Goal: Task Accomplishment & Management: Use online tool/utility

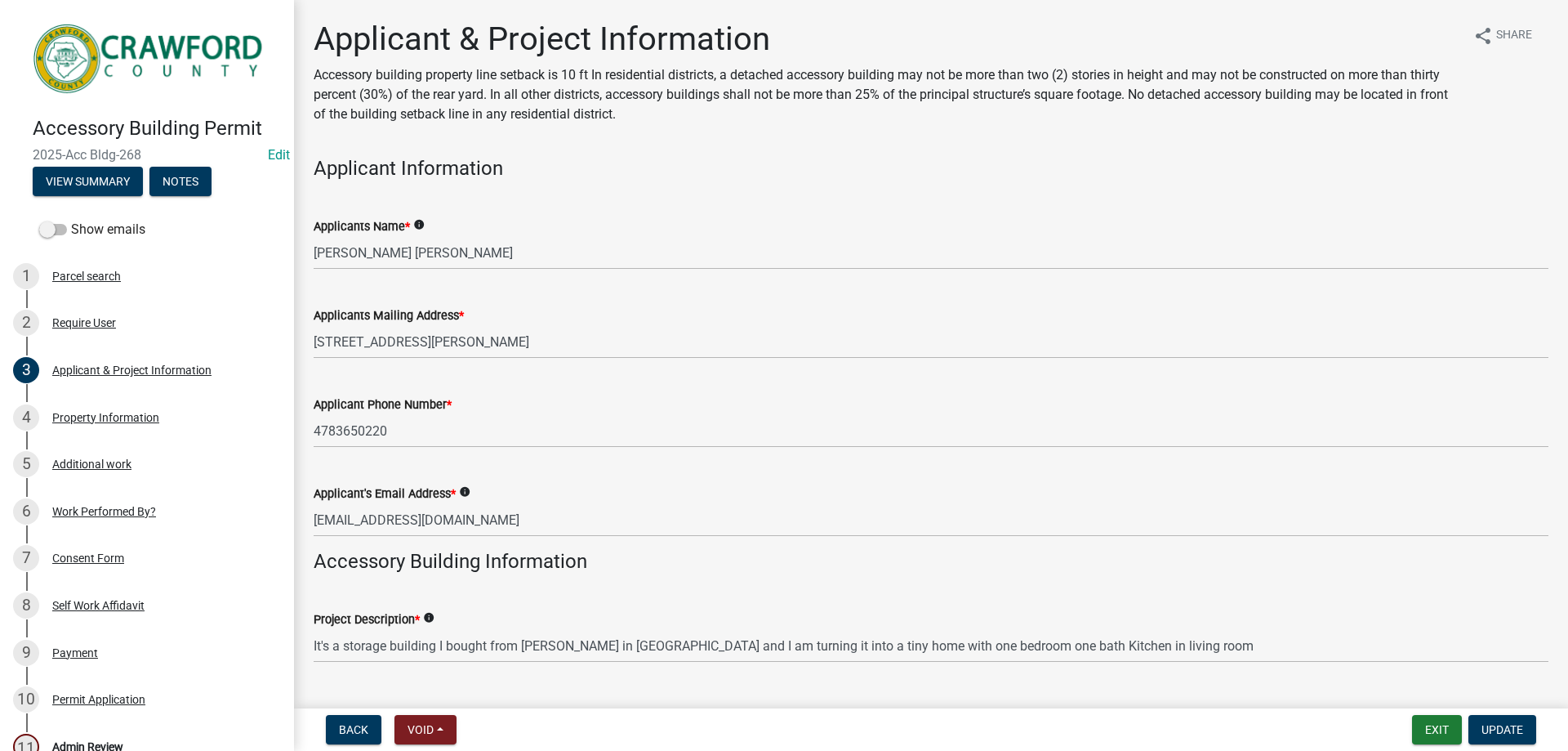
scroll to position [245, 0]
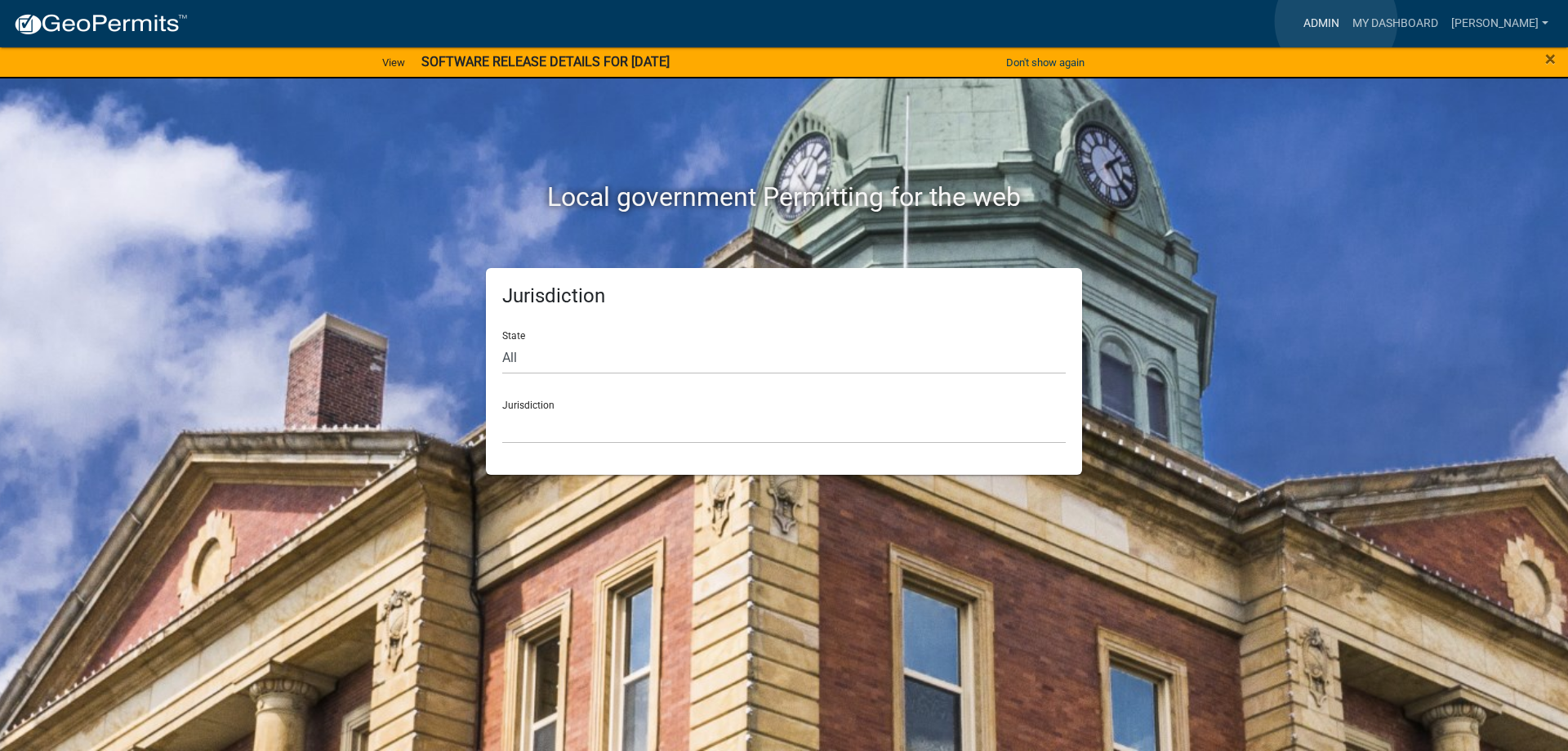
click at [1336, 21] on link "Admin" at bounding box center [1321, 24] width 49 height 31
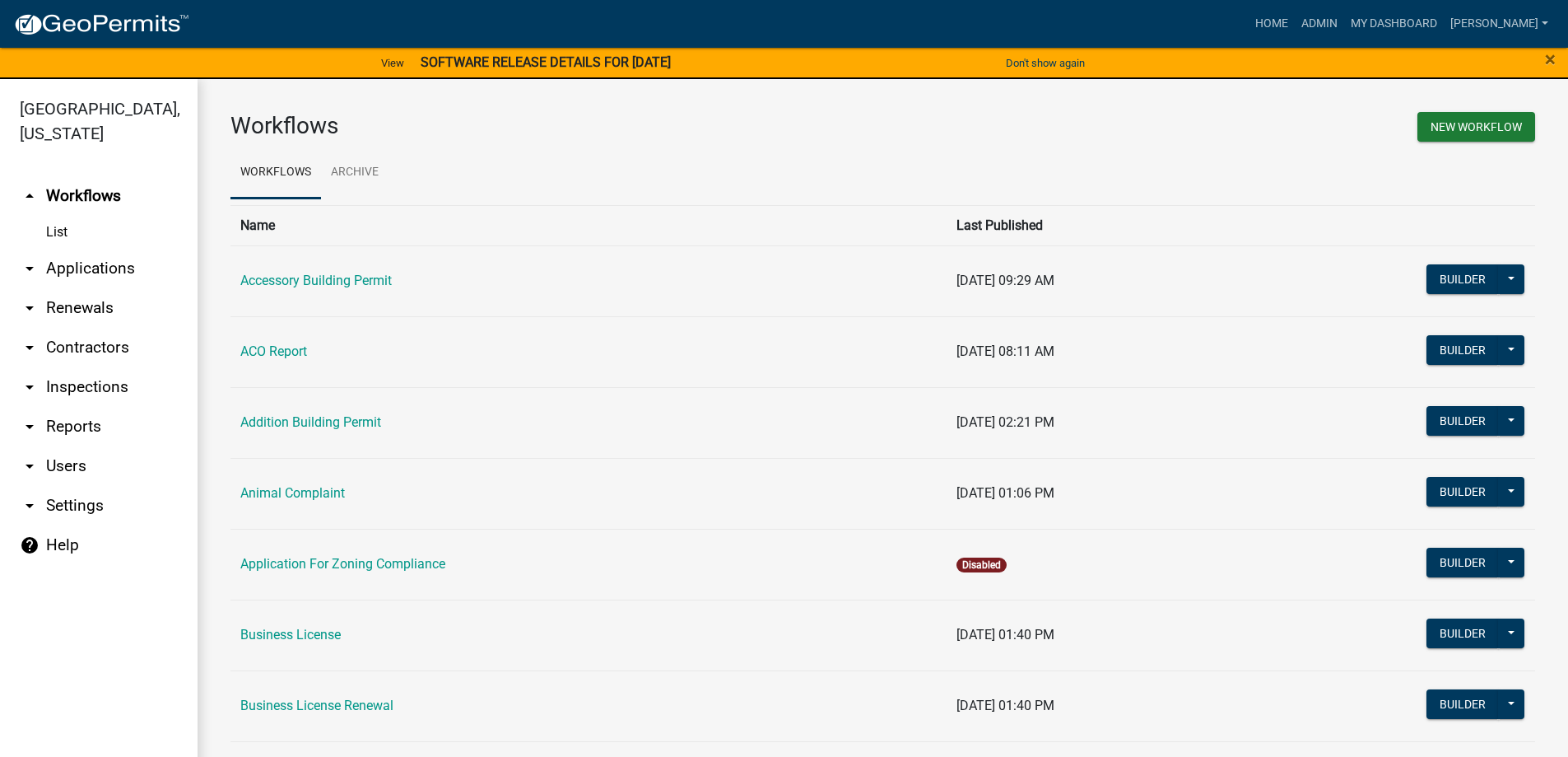
click at [111, 265] on link "arrow_drop_down Applications" at bounding box center [98, 268] width 197 height 39
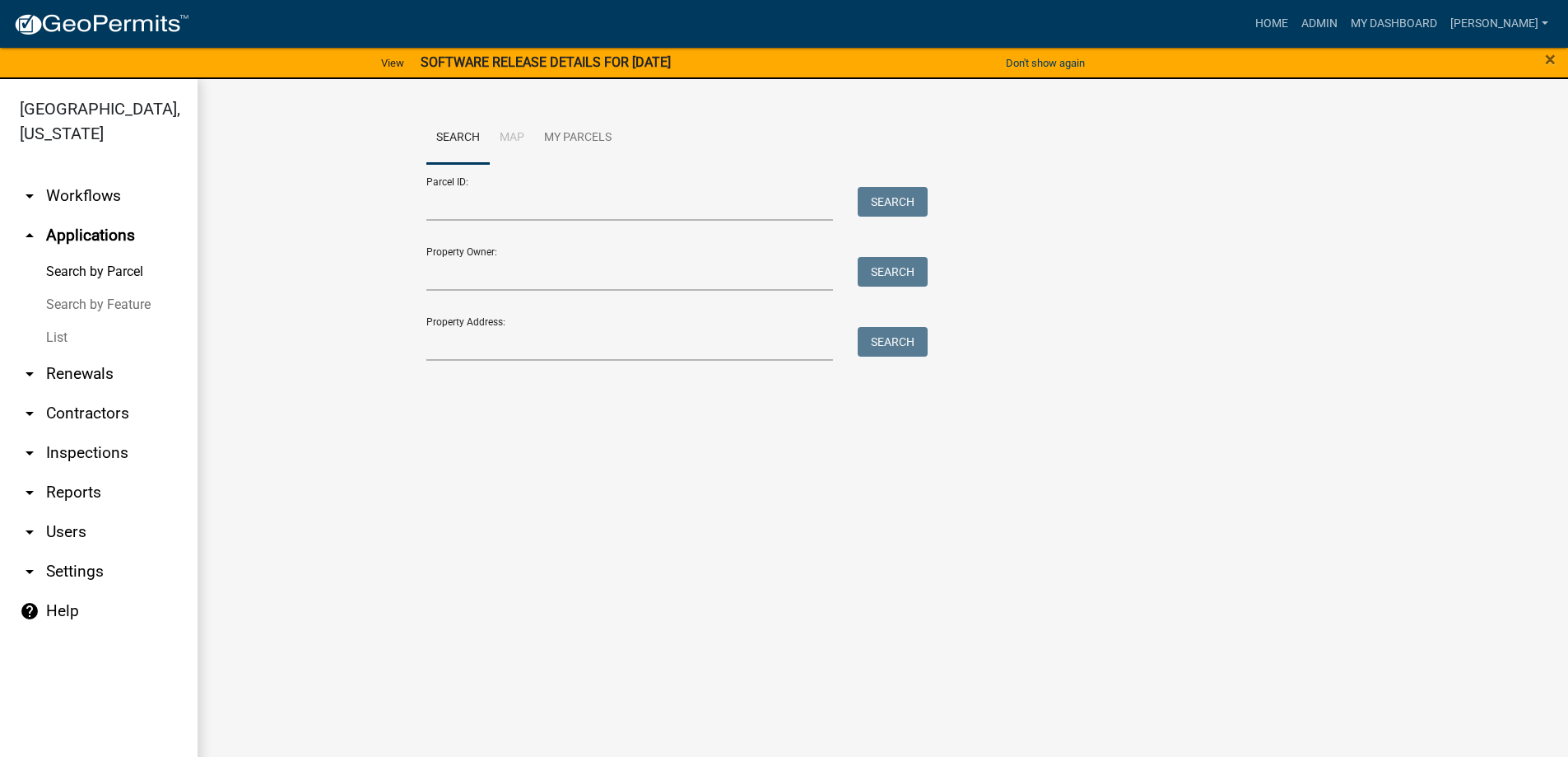
click at [537, 326] on div "Property Address: Search" at bounding box center [674, 332] width 494 height 57
click at [554, 340] on input "Property Address:" at bounding box center [631, 343] width 408 height 34
type input "606 rowell rd"
click at [901, 332] on button "Search" at bounding box center [892, 341] width 70 height 30
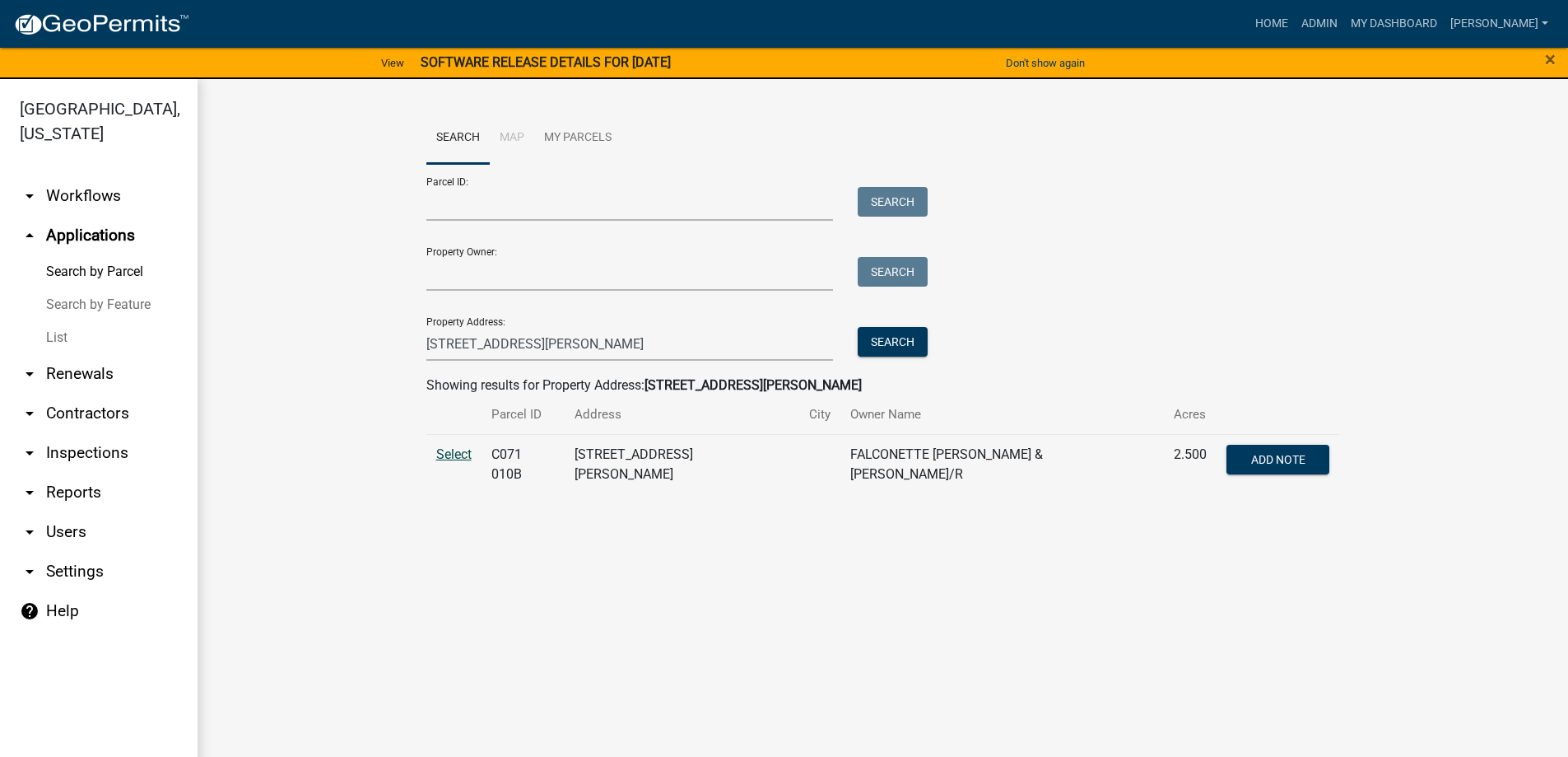
click at [459, 452] on span "Select" at bounding box center [454, 454] width 36 height 15
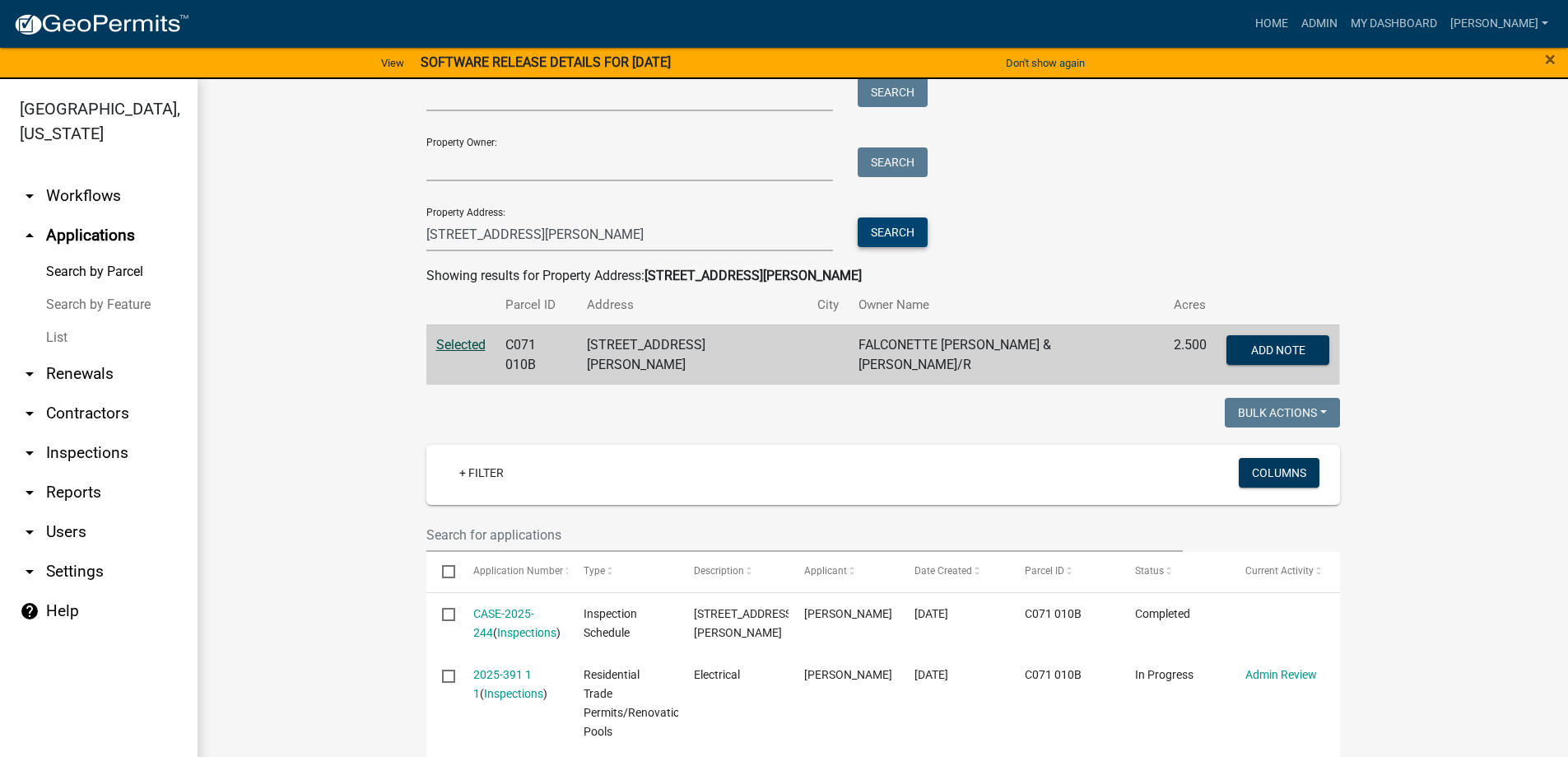
scroll to position [247, 0]
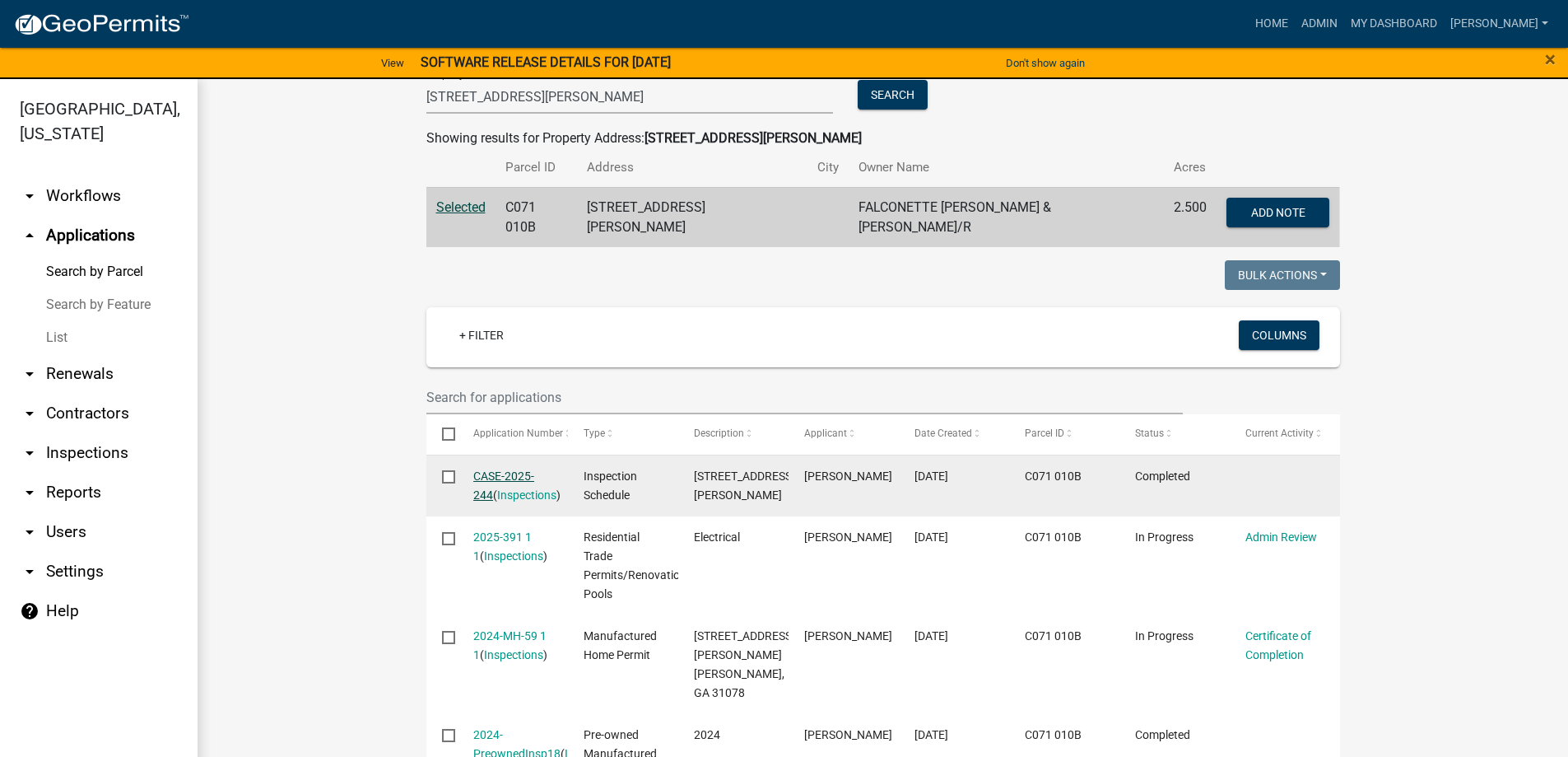
click at [493, 469] on link "CASE-2025-244" at bounding box center [503, 485] width 61 height 32
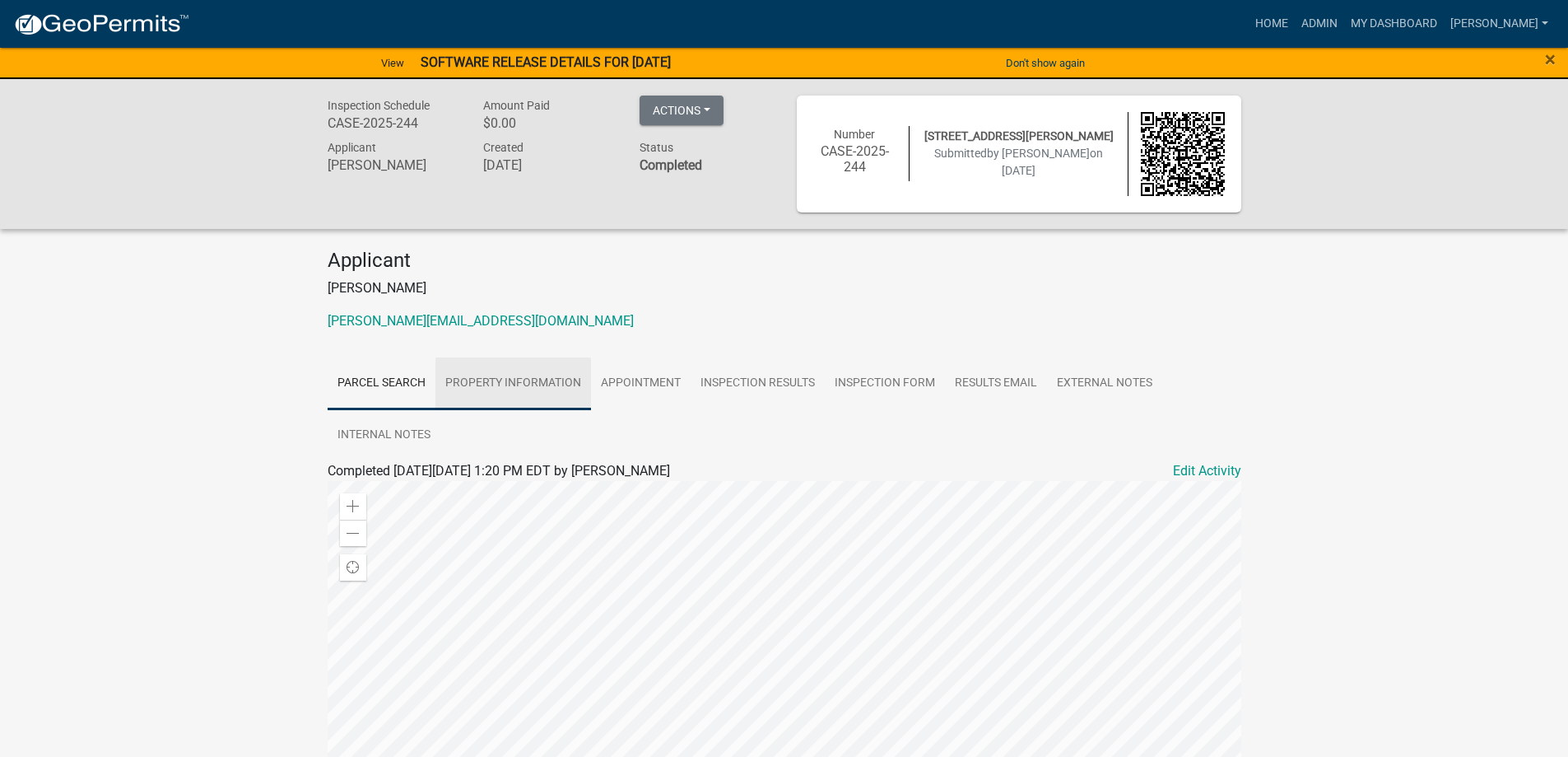
click at [477, 377] on link "Property Information" at bounding box center [513, 384] width 156 height 53
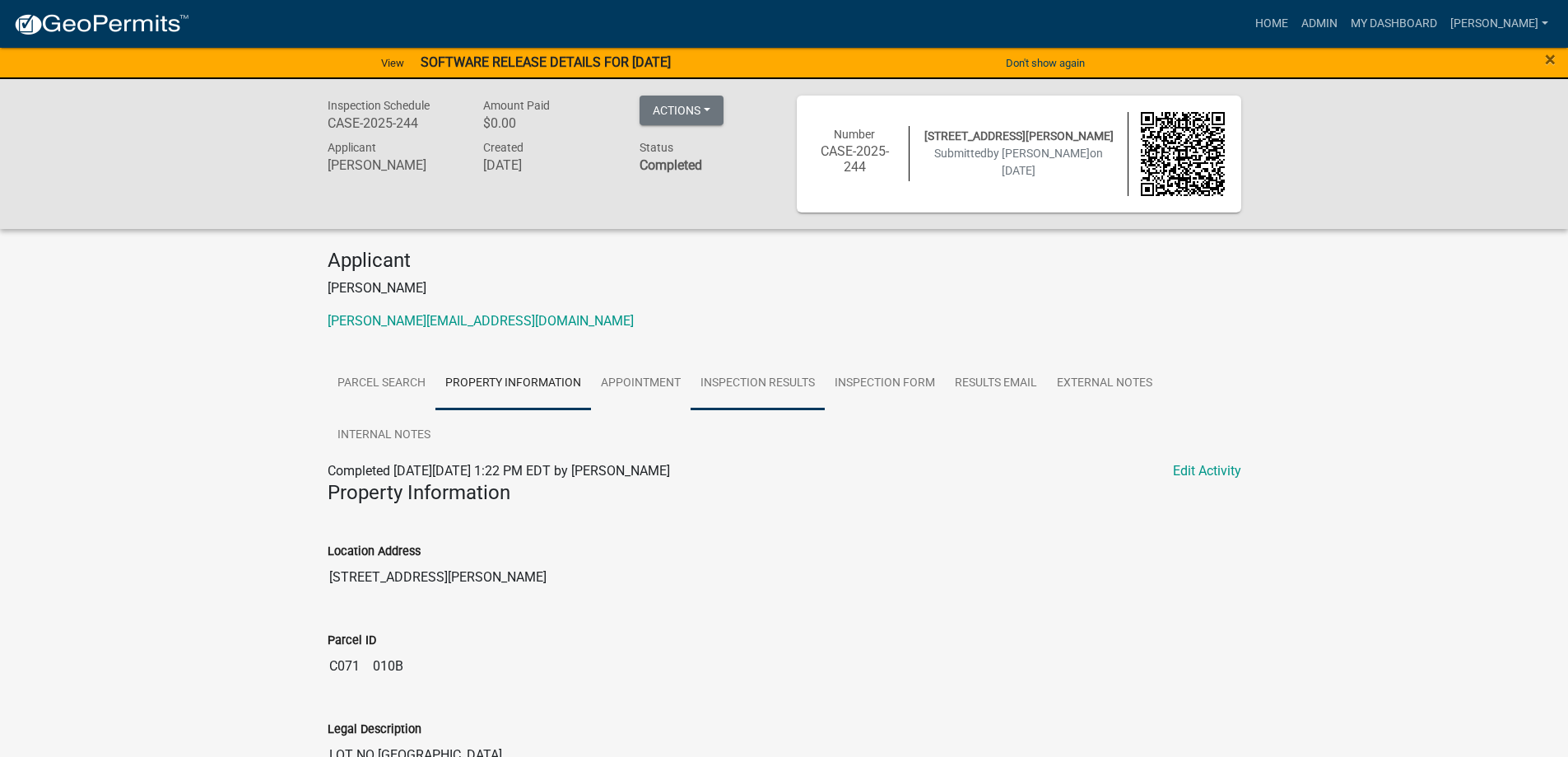
click at [771, 381] on link "Inspection Results" at bounding box center [758, 384] width 135 height 53
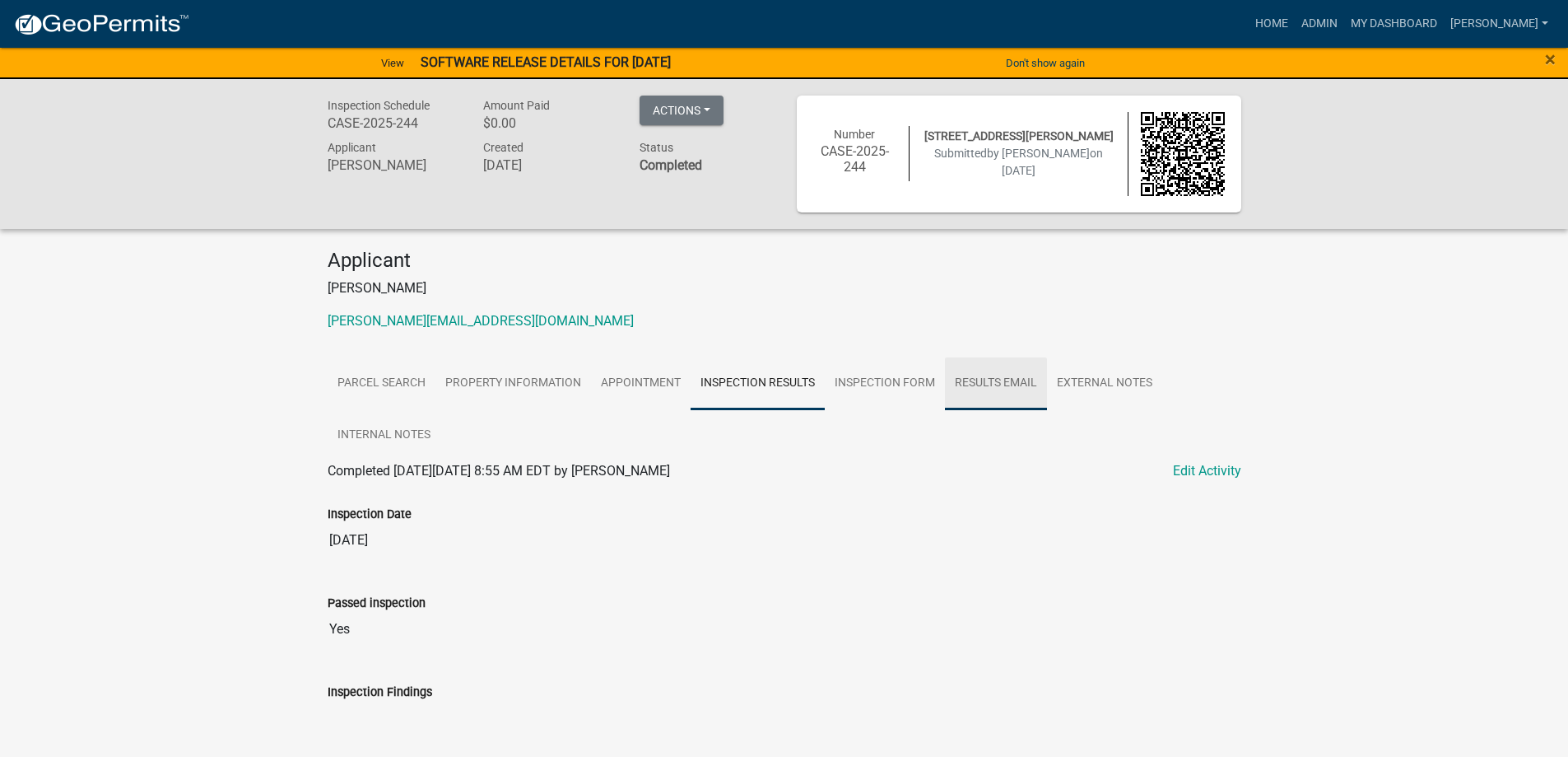
click at [997, 371] on link "Results Email" at bounding box center [996, 384] width 102 height 53
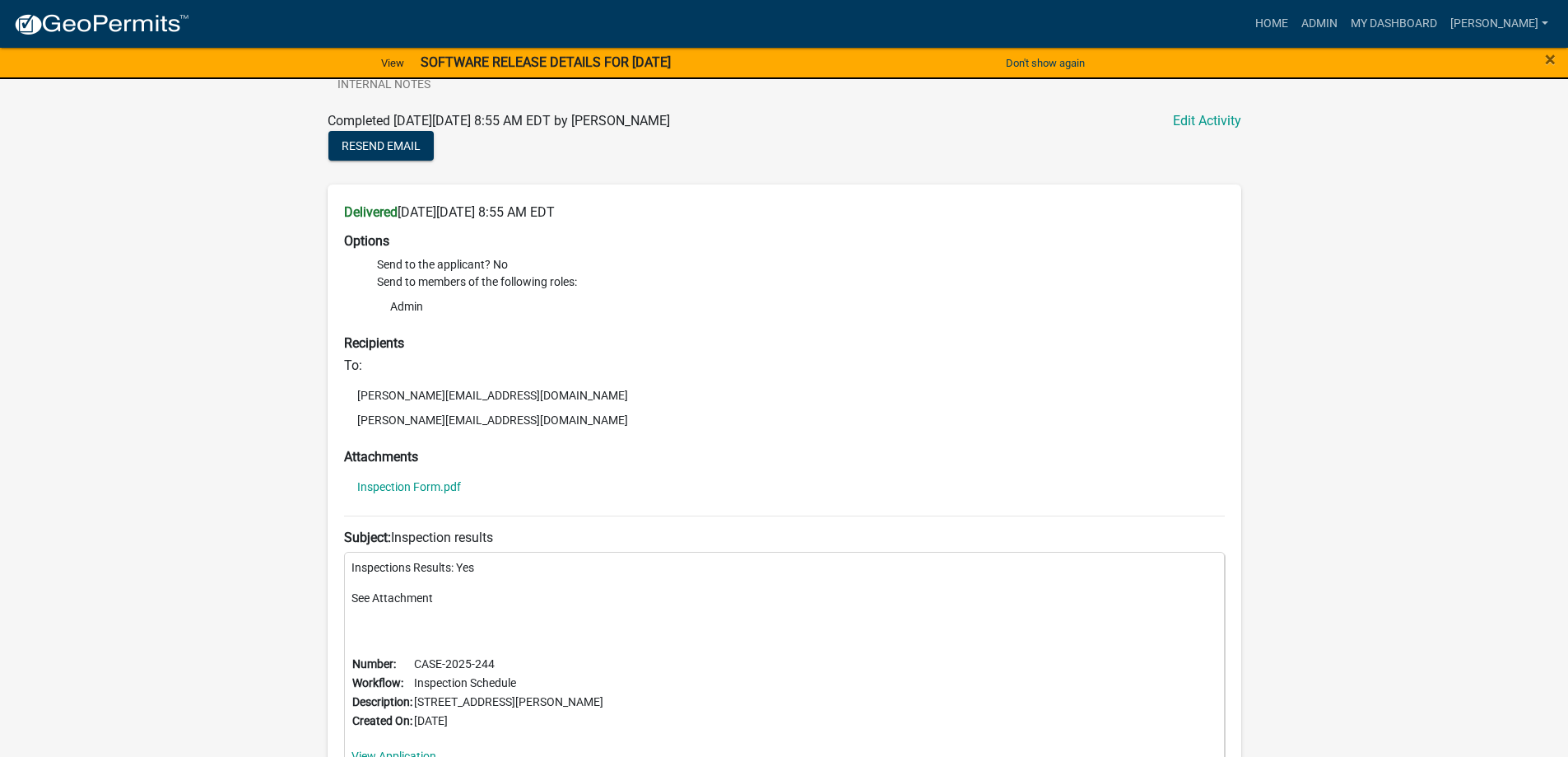
scroll to position [224, 0]
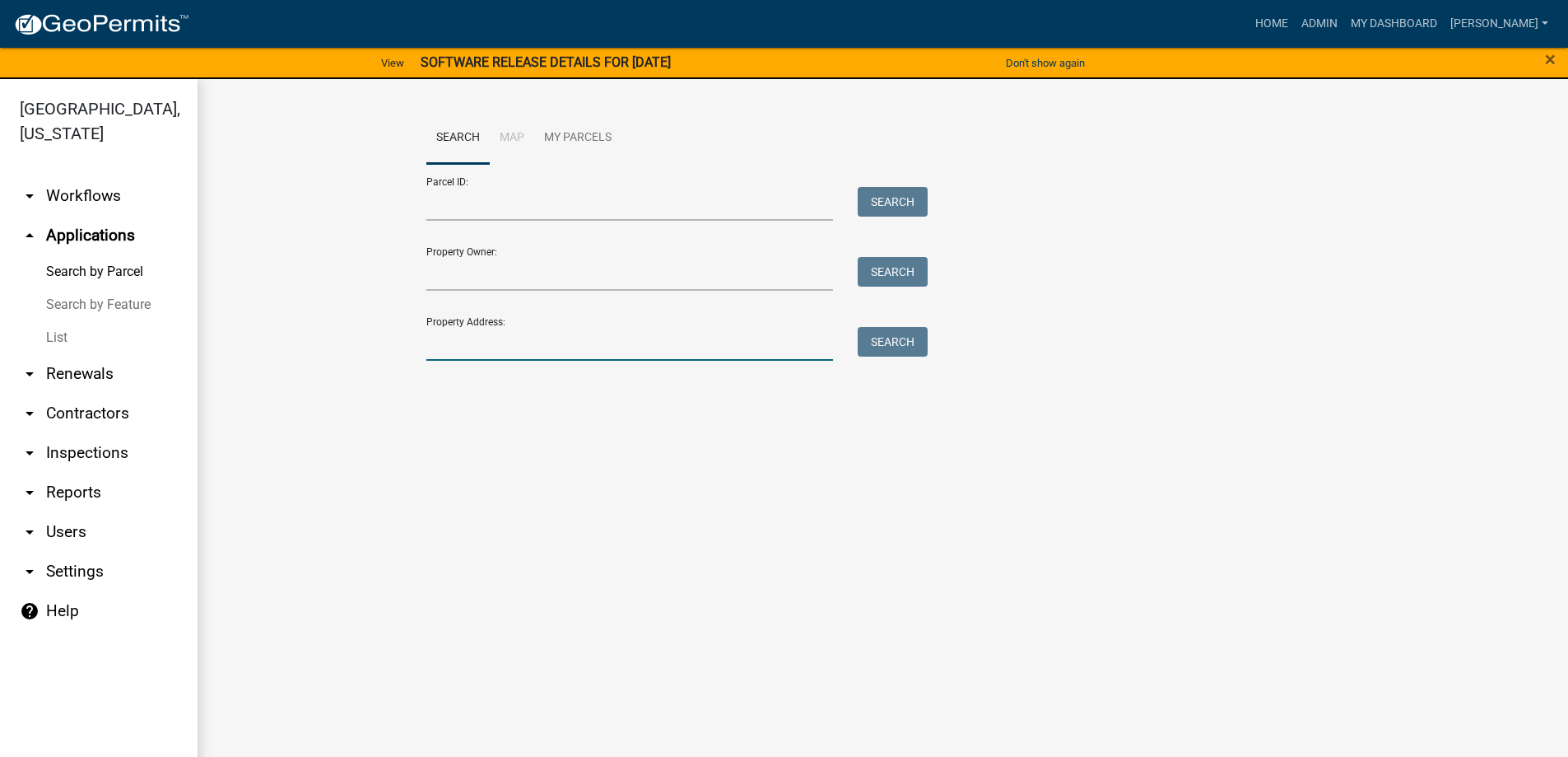
click at [535, 346] on input "Property Address:" at bounding box center [631, 343] width 408 height 34
type input "606 rowell rd"
click at [897, 337] on button "Search" at bounding box center [892, 341] width 70 height 30
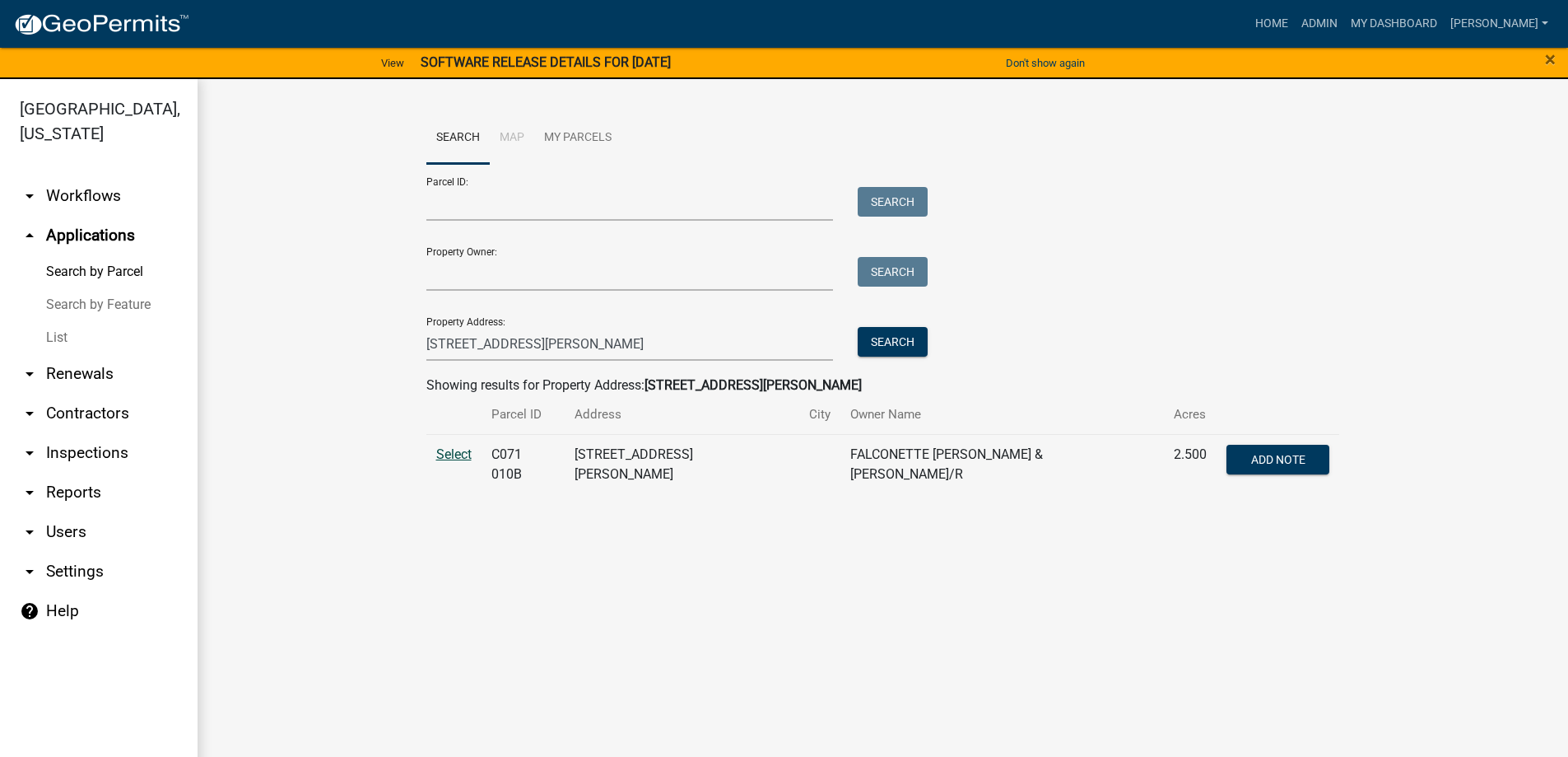
click at [451, 455] on span "Select" at bounding box center [454, 454] width 36 height 15
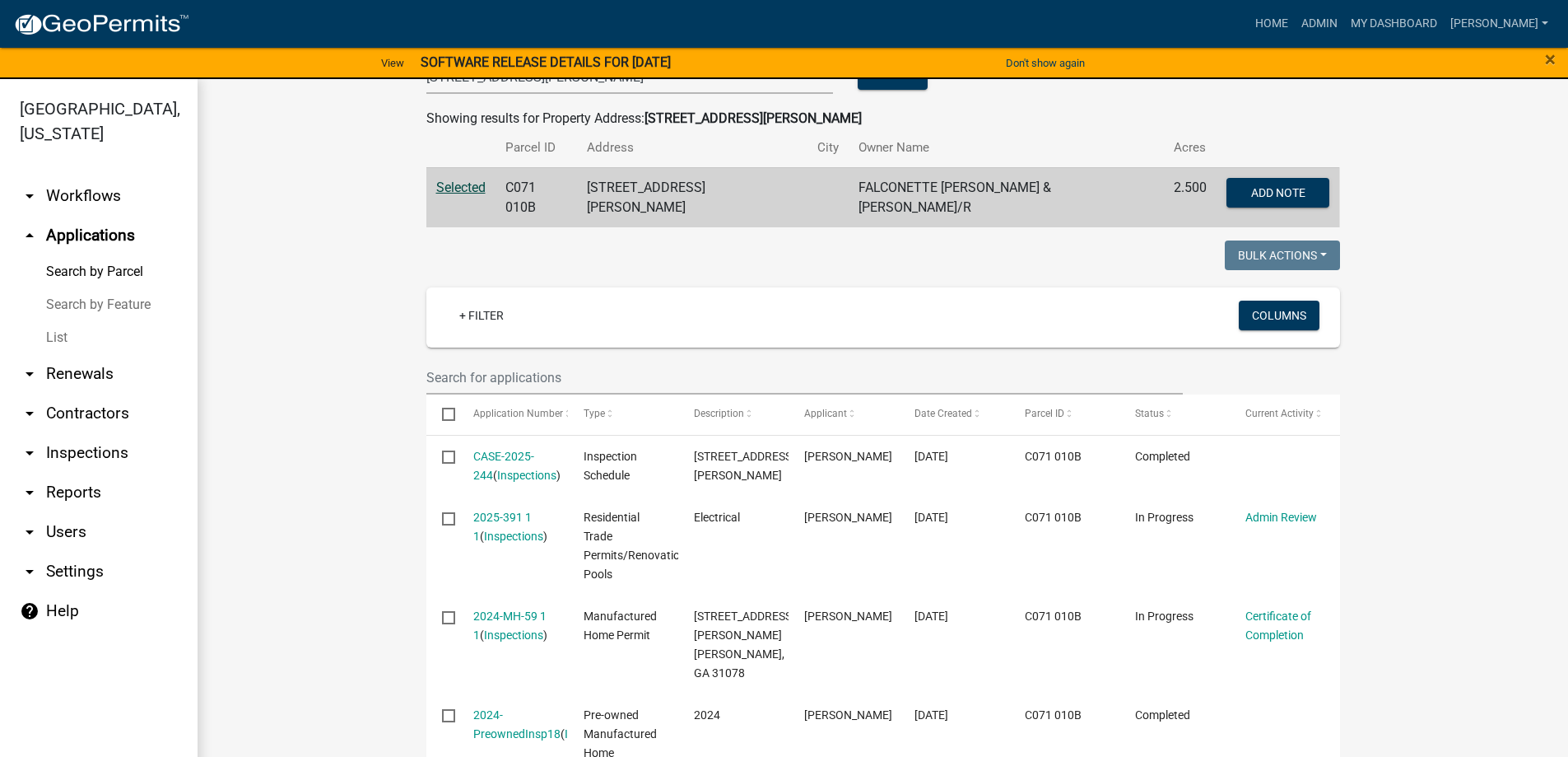
scroll to position [358, 0]
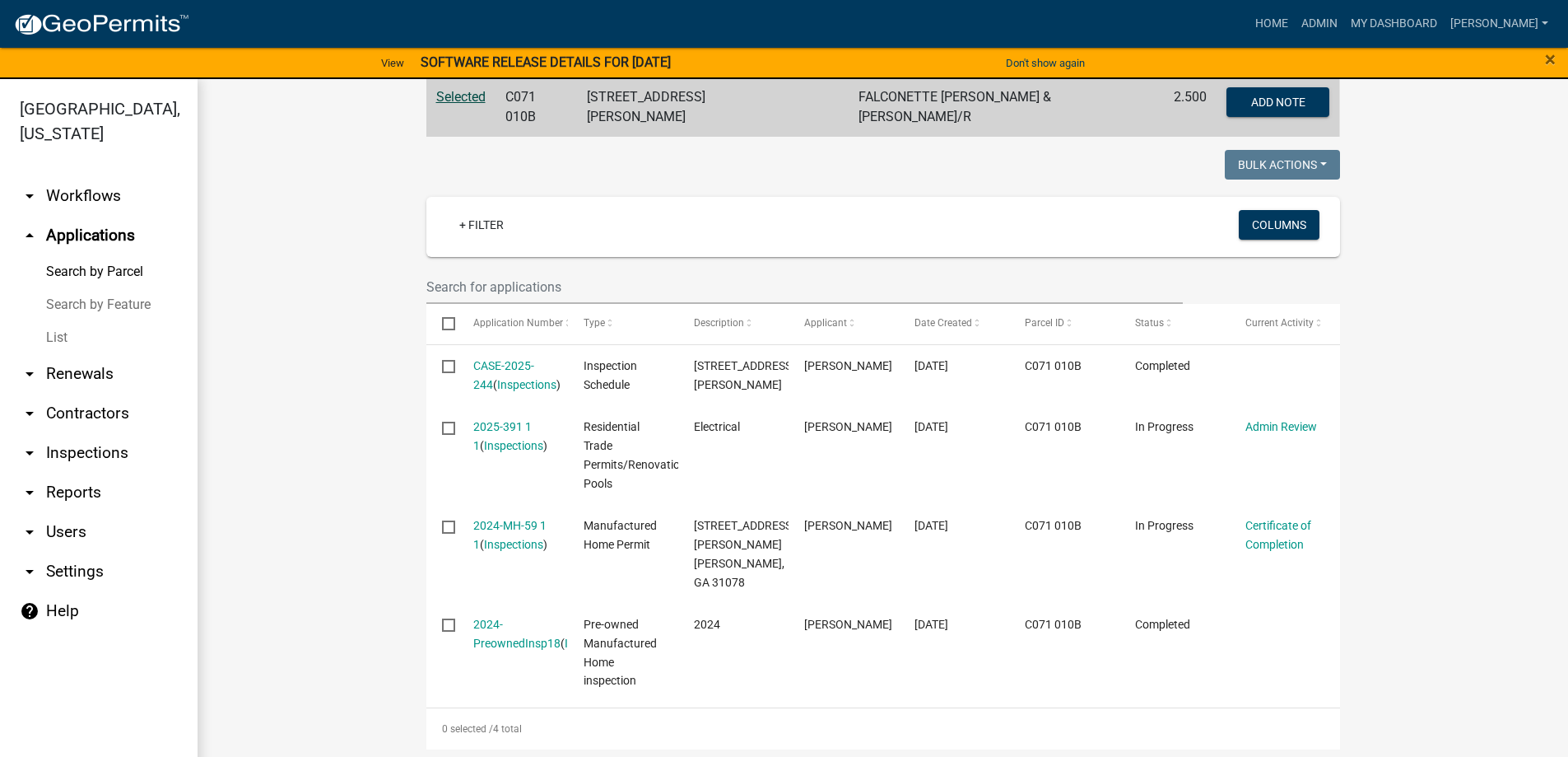
click at [68, 329] on link "List" at bounding box center [98, 338] width 197 height 33
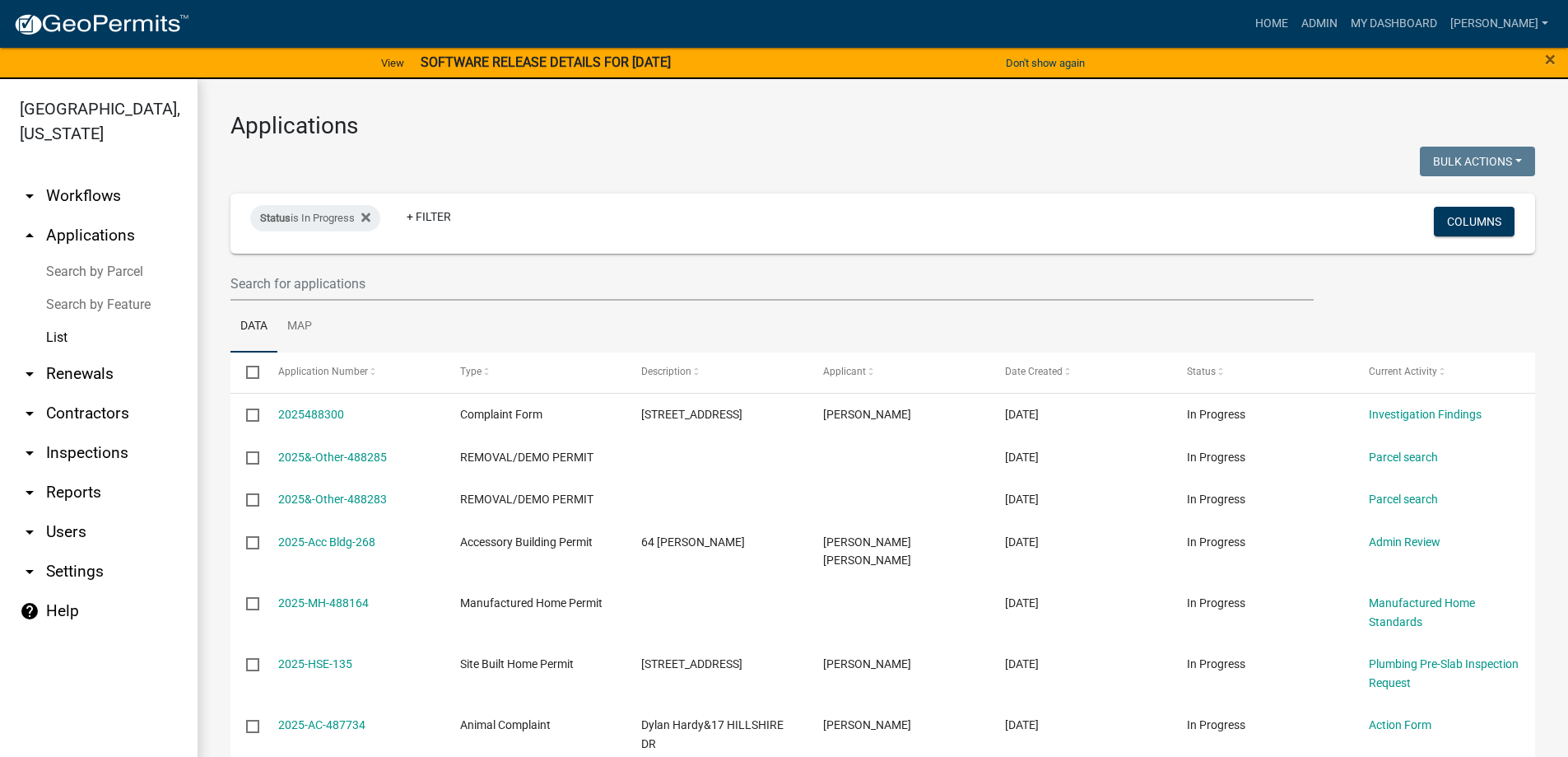
click at [110, 229] on link "arrow_drop_up Applications" at bounding box center [98, 235] width 197 height 39
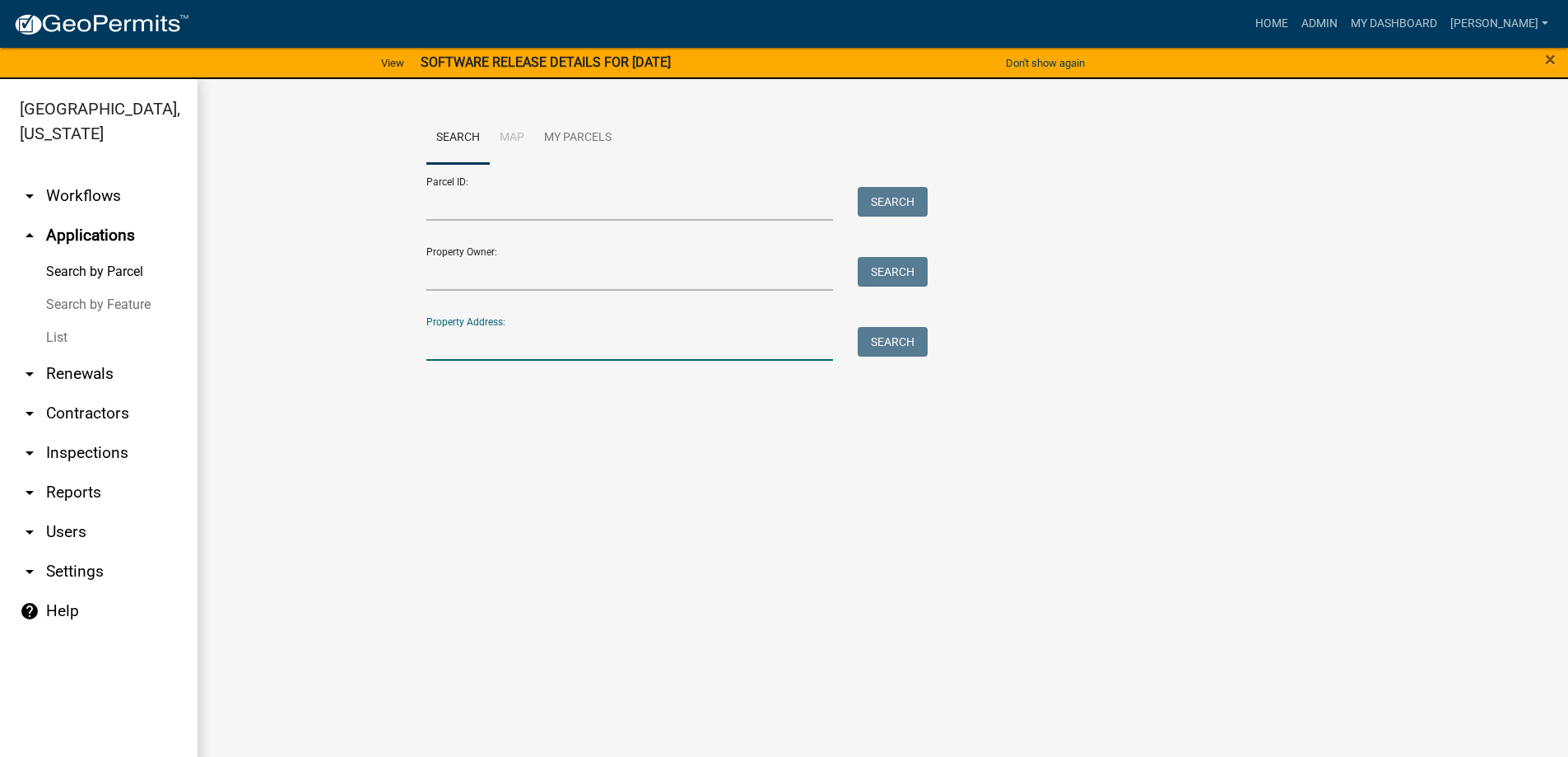
click at [650, 344] on input "Property Address:" at bounding box center [631, 343] width 408 height 34
click at [618, 347] on input "Property Address:" at bounding box center [631, 343] width 408 height 34
type input "1423"
click at [869, 342] on button "Search" at bounding box center [892, 341] width 70 height 30
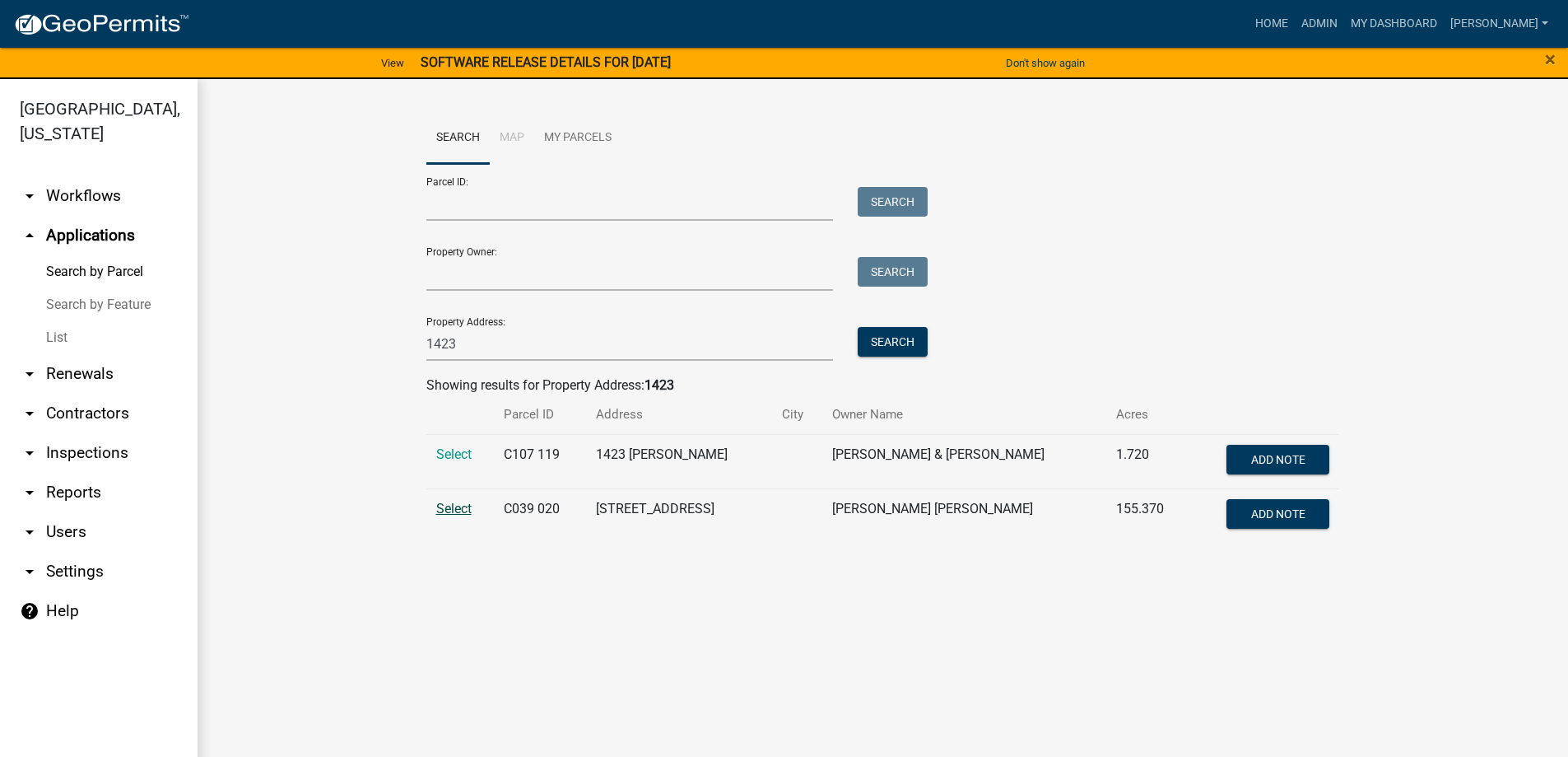
click at [453, 513] on span "Select" at bounding box center [454, 509] width 36 height 15
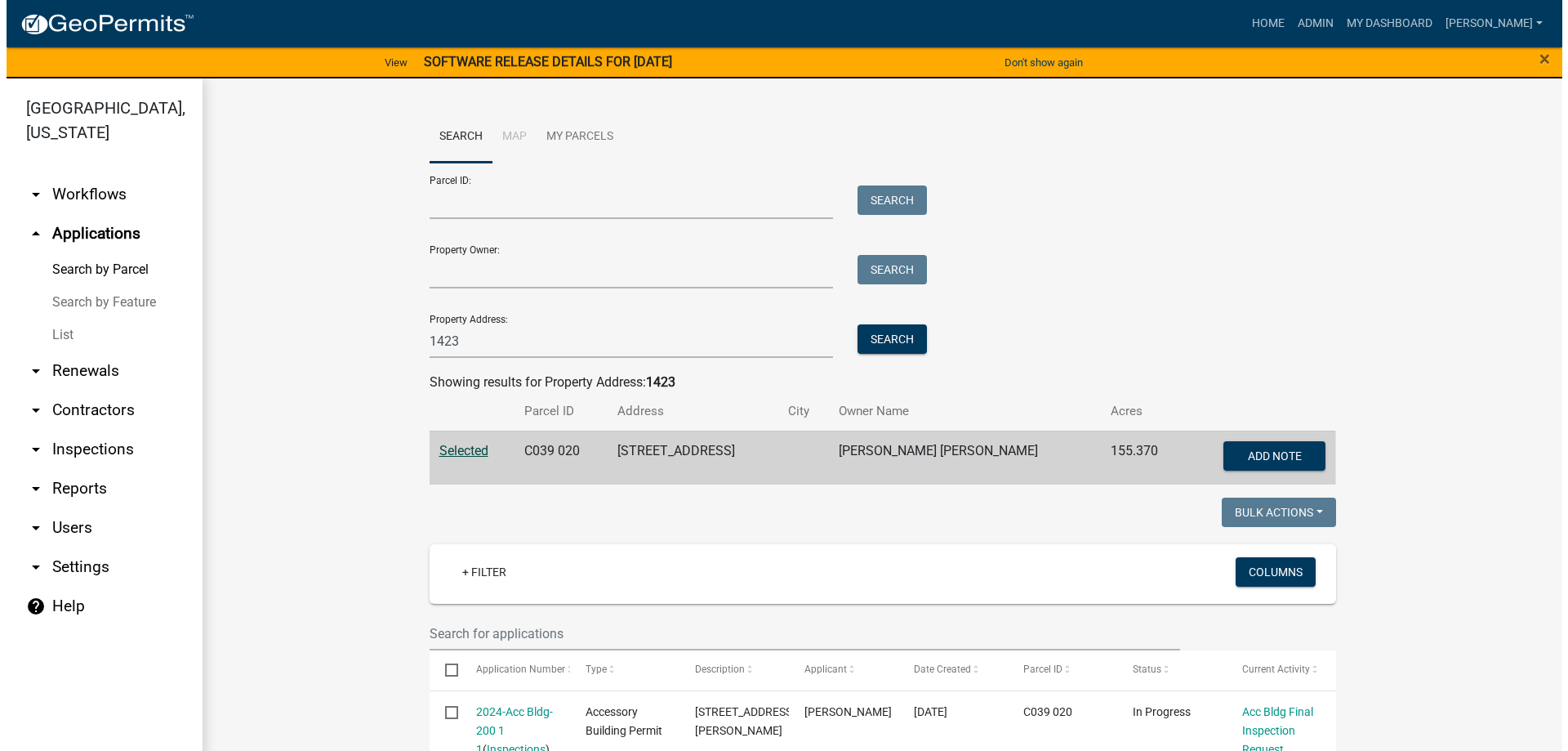
scroll to position [239, 0]
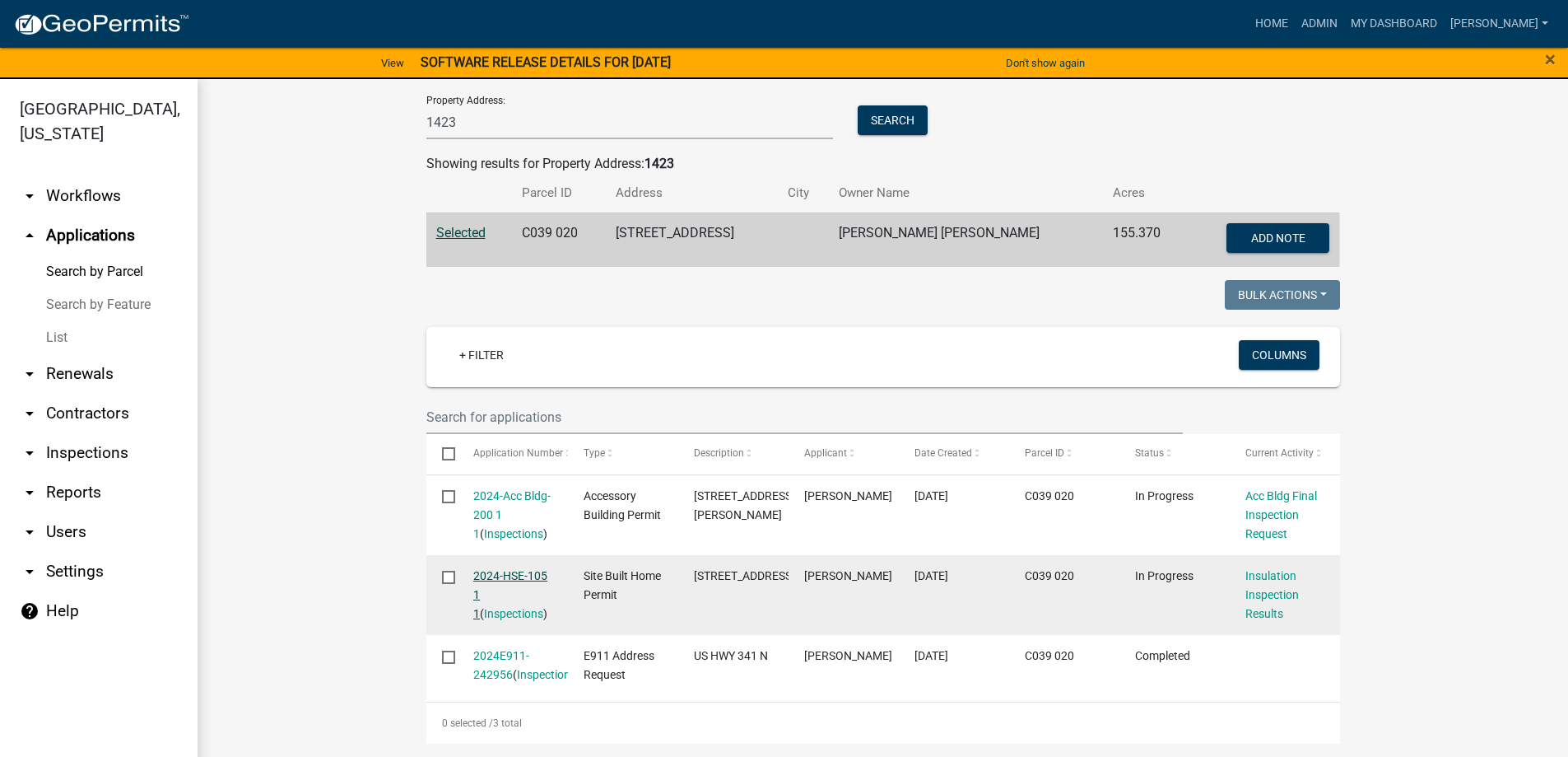
click at [509, 569] on link "2024-HSE-105 1 1" at bounding box center [510, 594] width 74 height 51
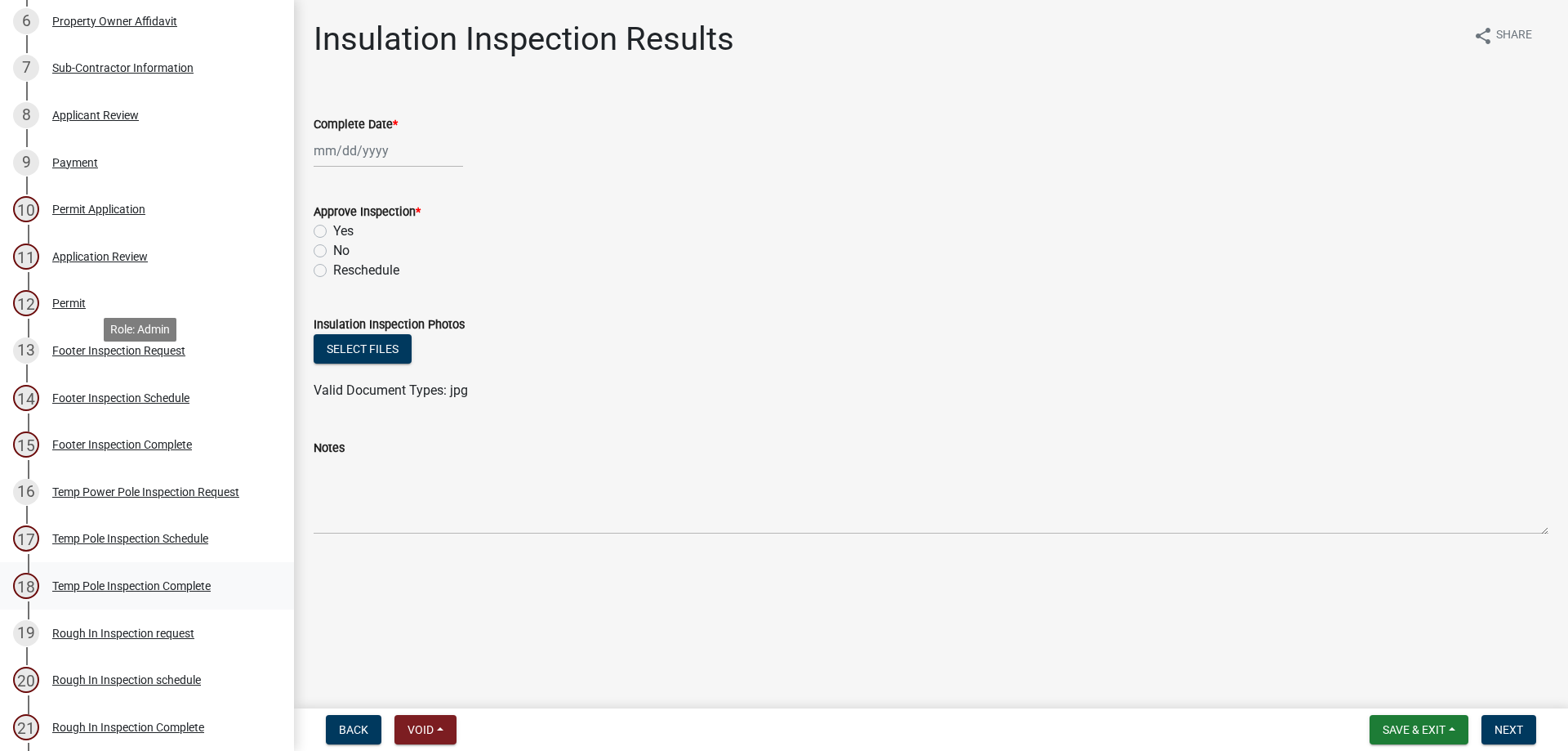
scroll to position [817, 0]
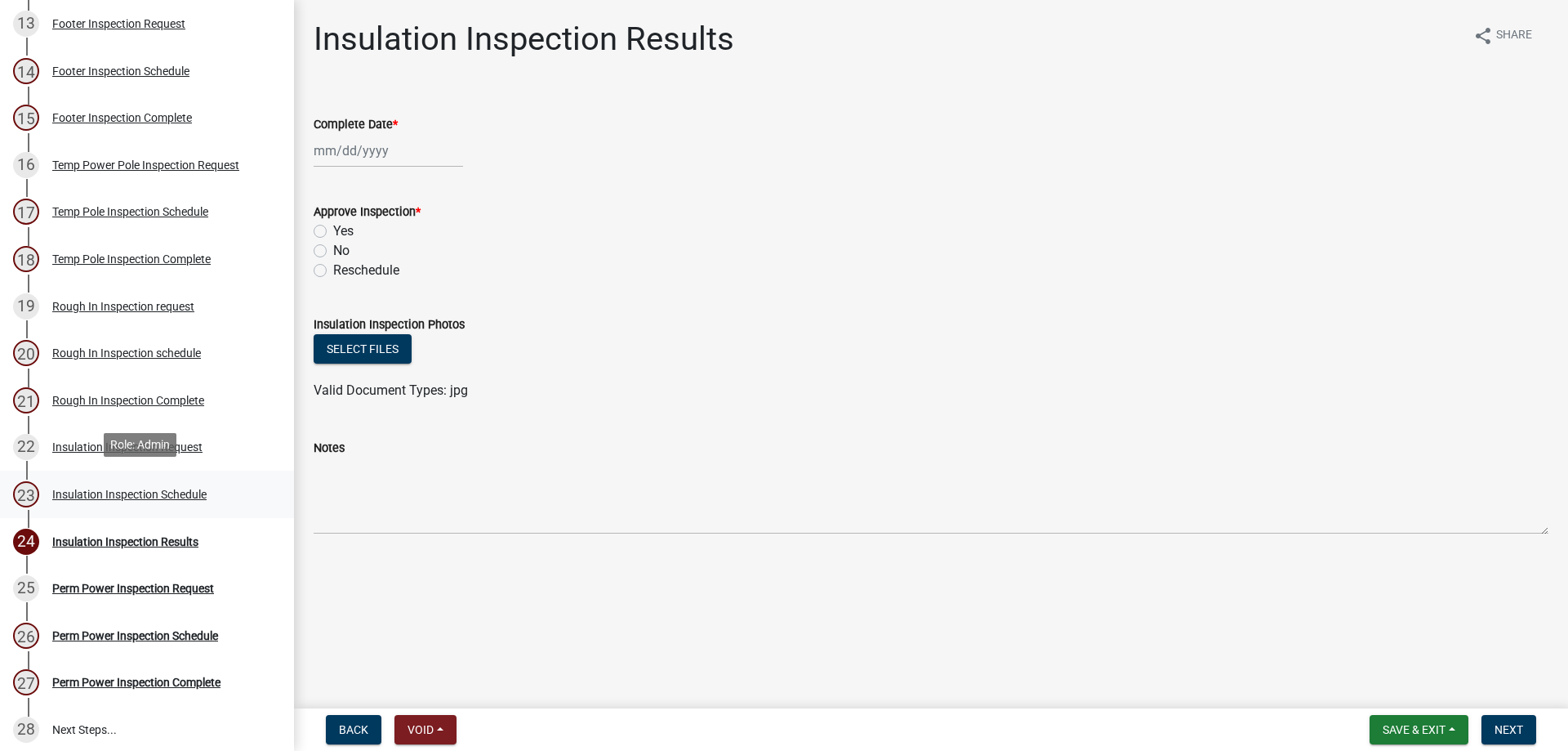
click at [157, 489] on div "Insulation Inspection Schedule" at bounding box center [130, 494] width 155 height 11
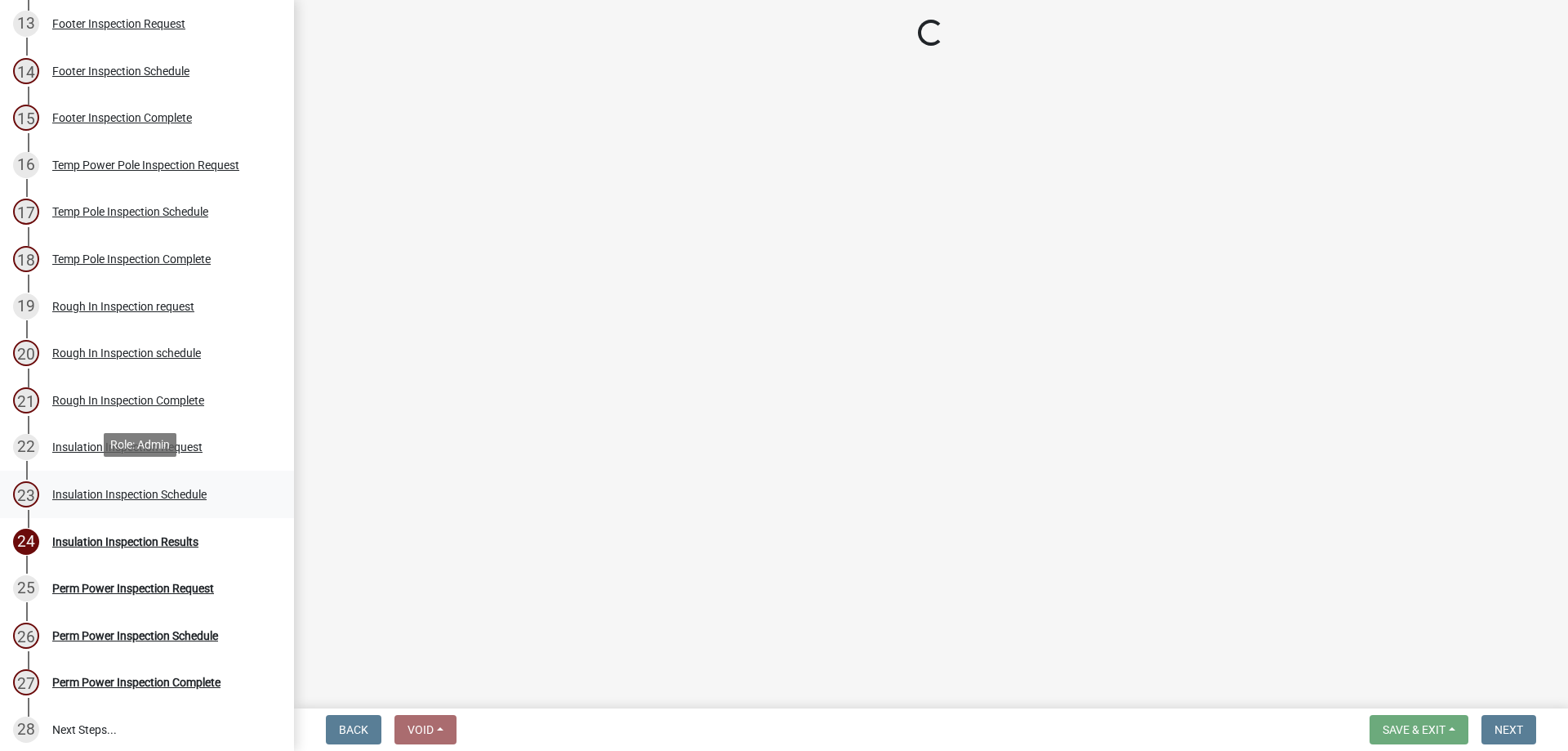
select select "386c4b37-132c-45b4-be0e-b439663810e4"
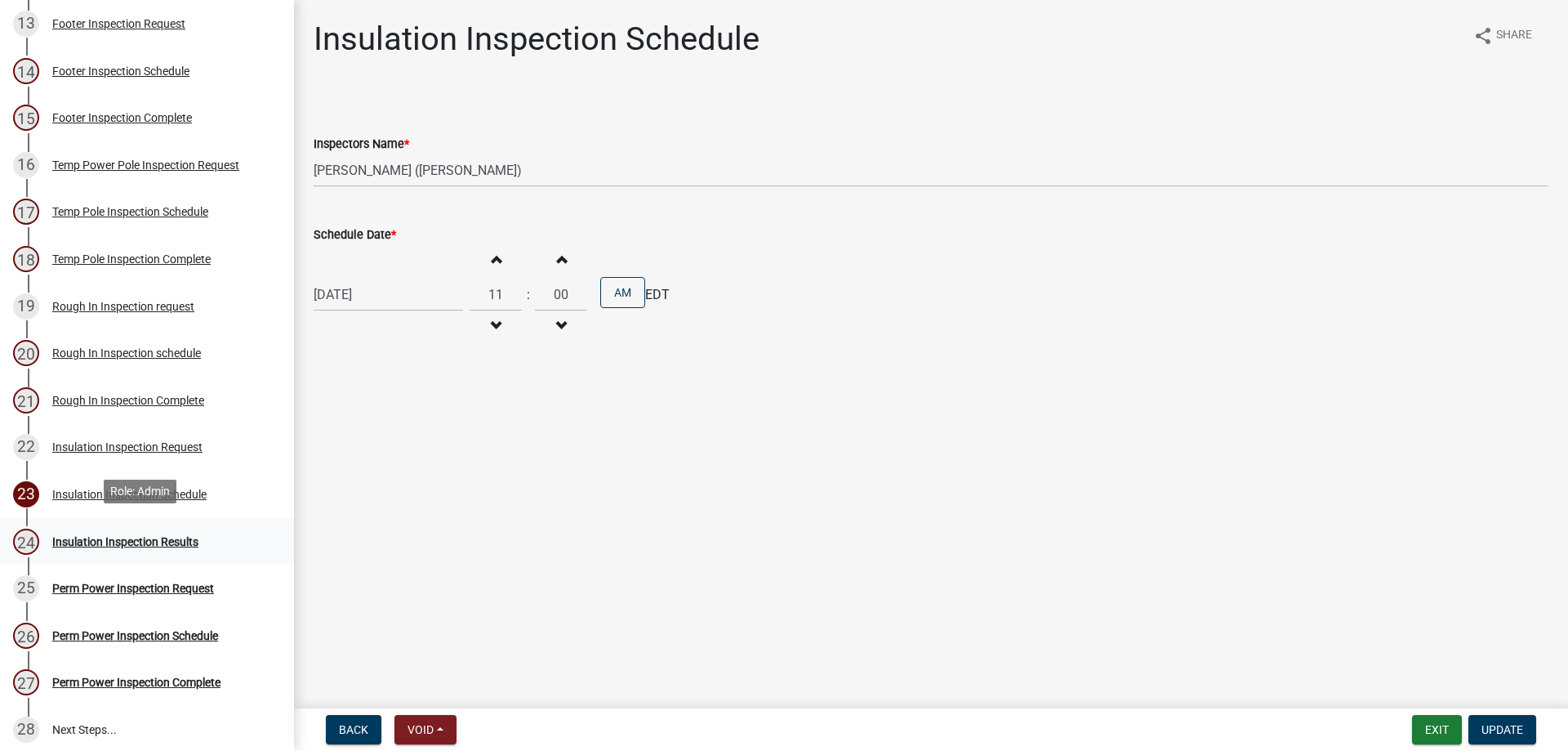
click at [134, 537] on div "Insulation Inspection Results" at bounding box center [125, 542] width 146 height 11
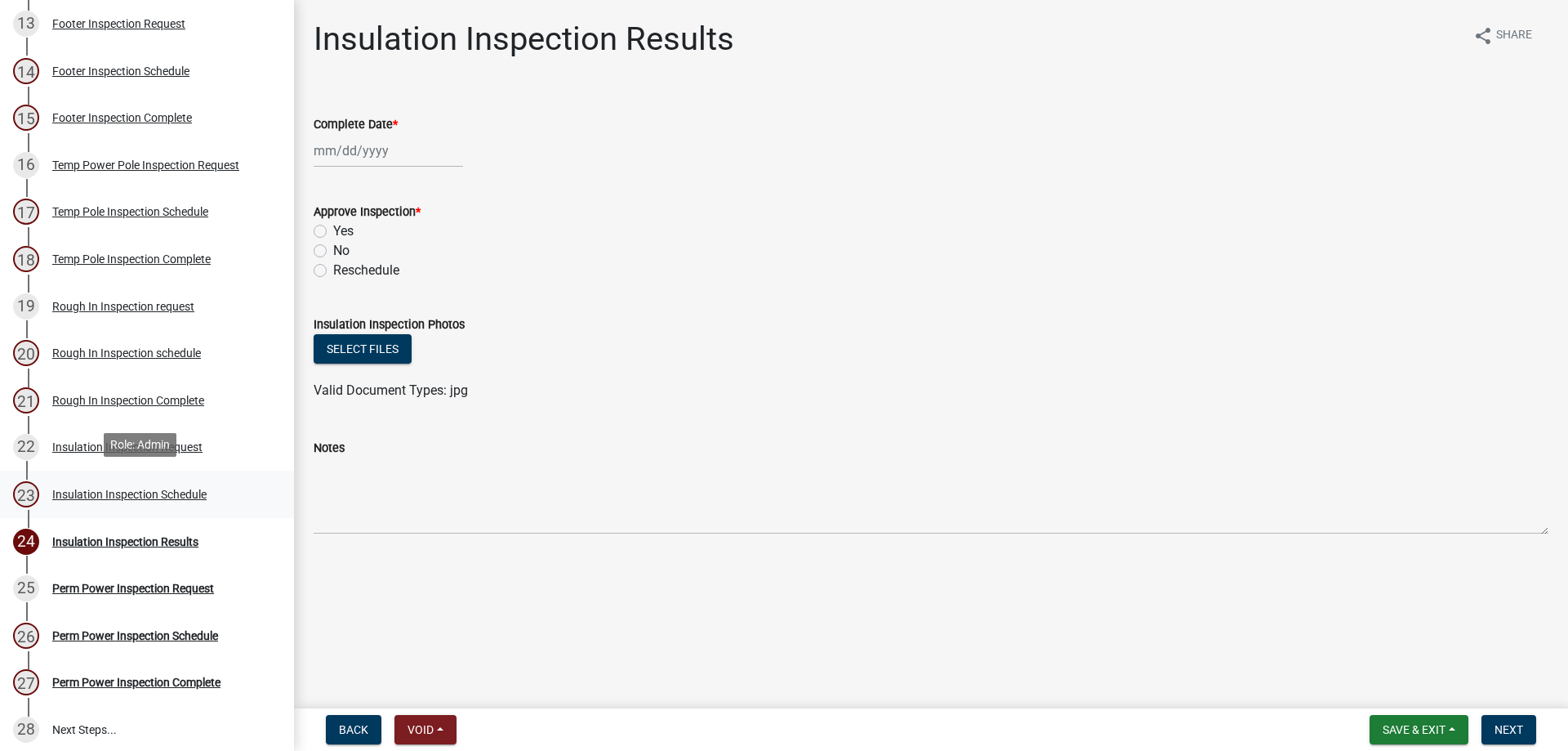
click at [71, 490] on div "Insulation Inspection Schedule" at bounding box center [130, 494] width 155 height 11
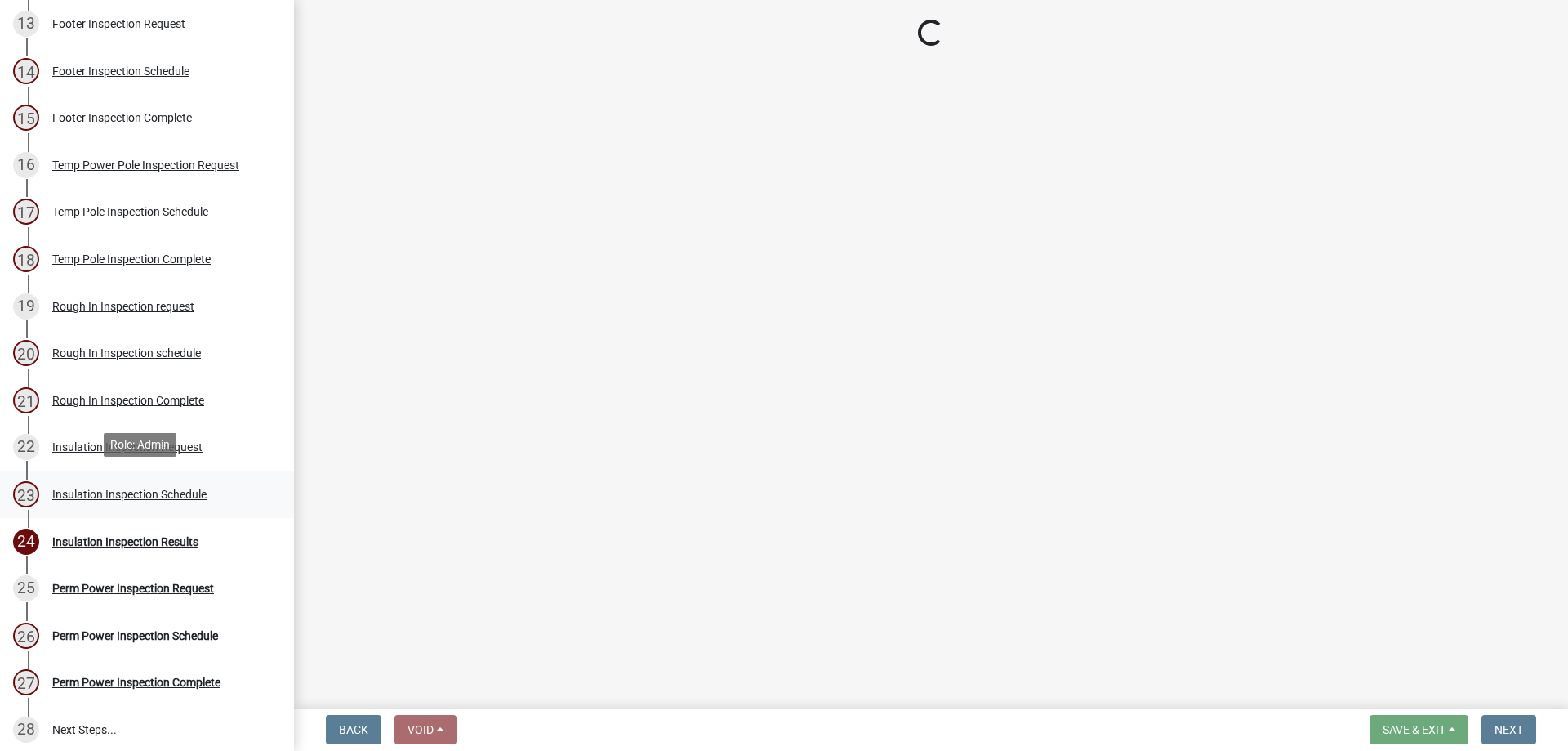
select select "386c4b37-132c-45b4-be0e-b439663810e4"
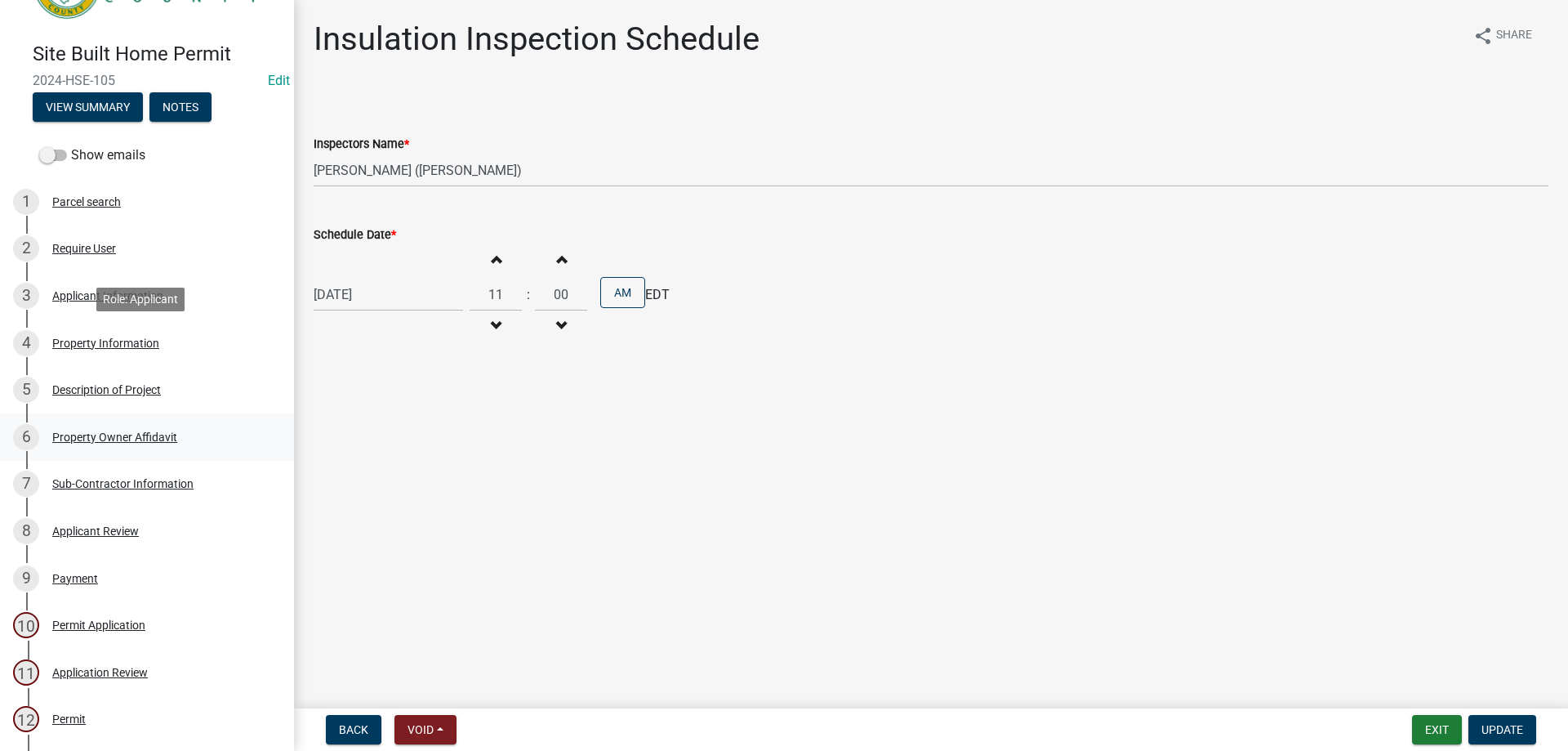
scroll to position [0, 0]
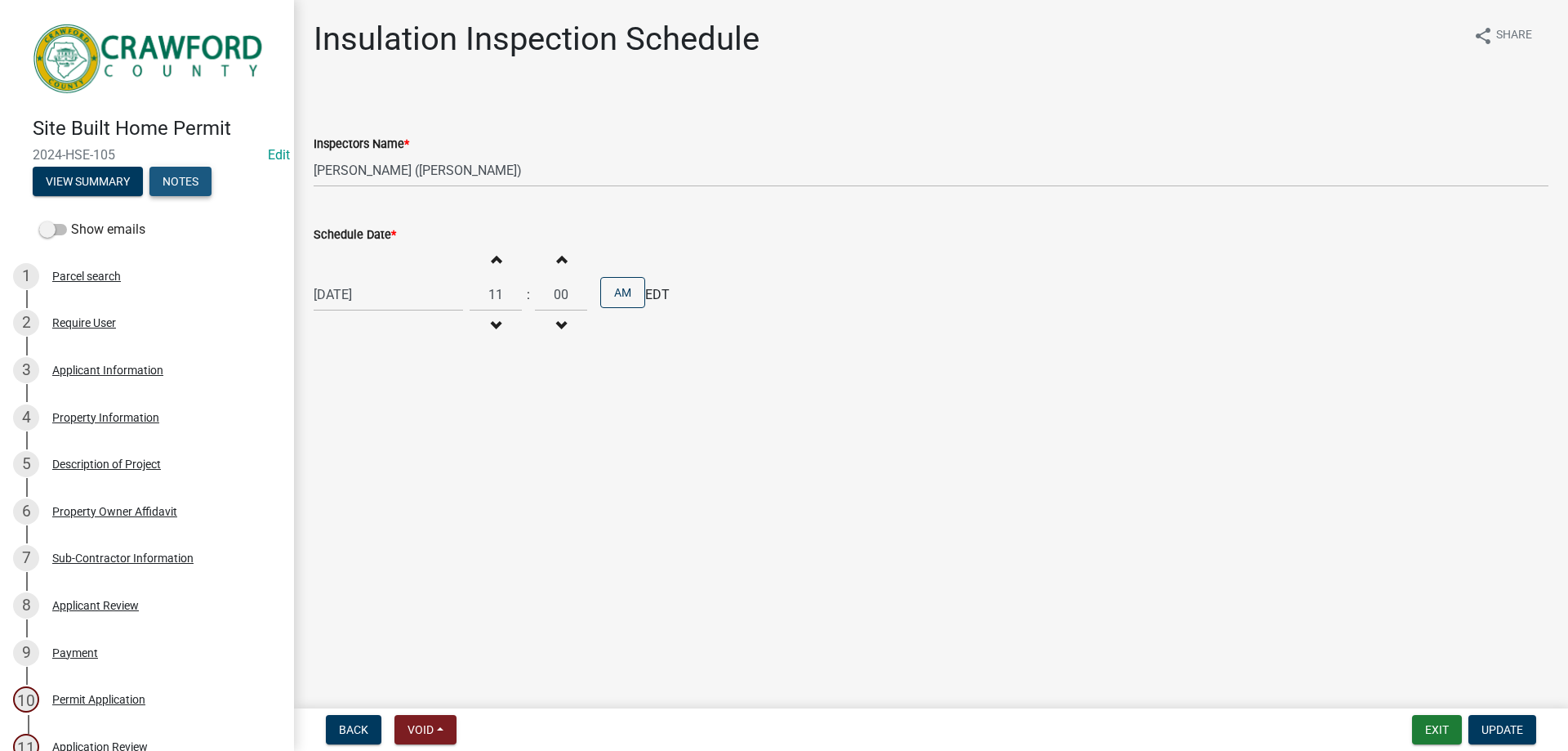
click at [185, 177] on button "Notes" at bounding box center [180, 181] width 62 height 30
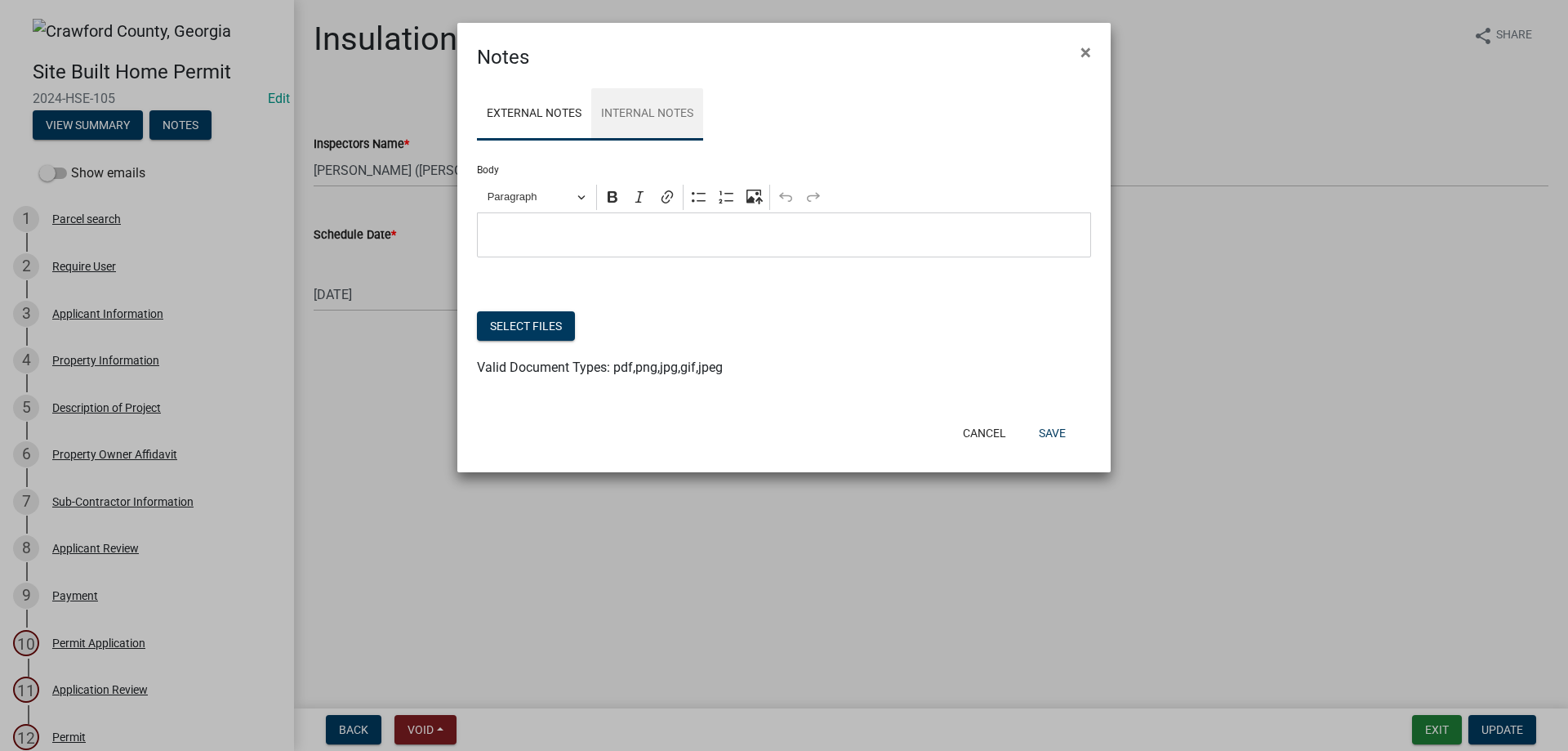
click at [656, 111] on link "Internal Notes" at bounding box center [647, 114] width 112 height 52
click at [527, 114] on link "External Notes" at bounding box center [534, 114] width 114 height 52
click at [1083, 50] on span "×" at bounding box center [1085, 52] width 10 height 23
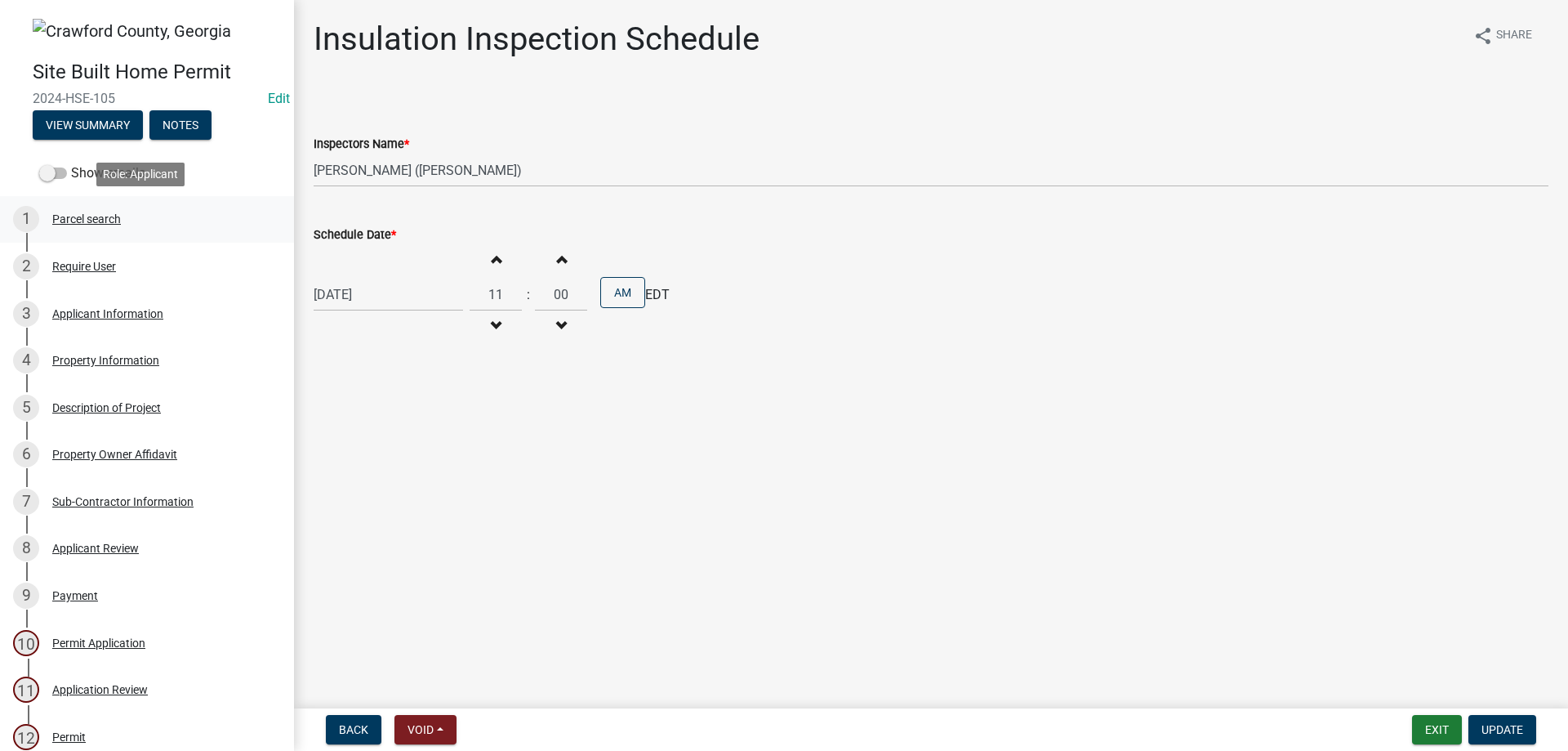
click at [88, 219] on div "Parcel search" at bounding box center [87, 219] width 69 height 11
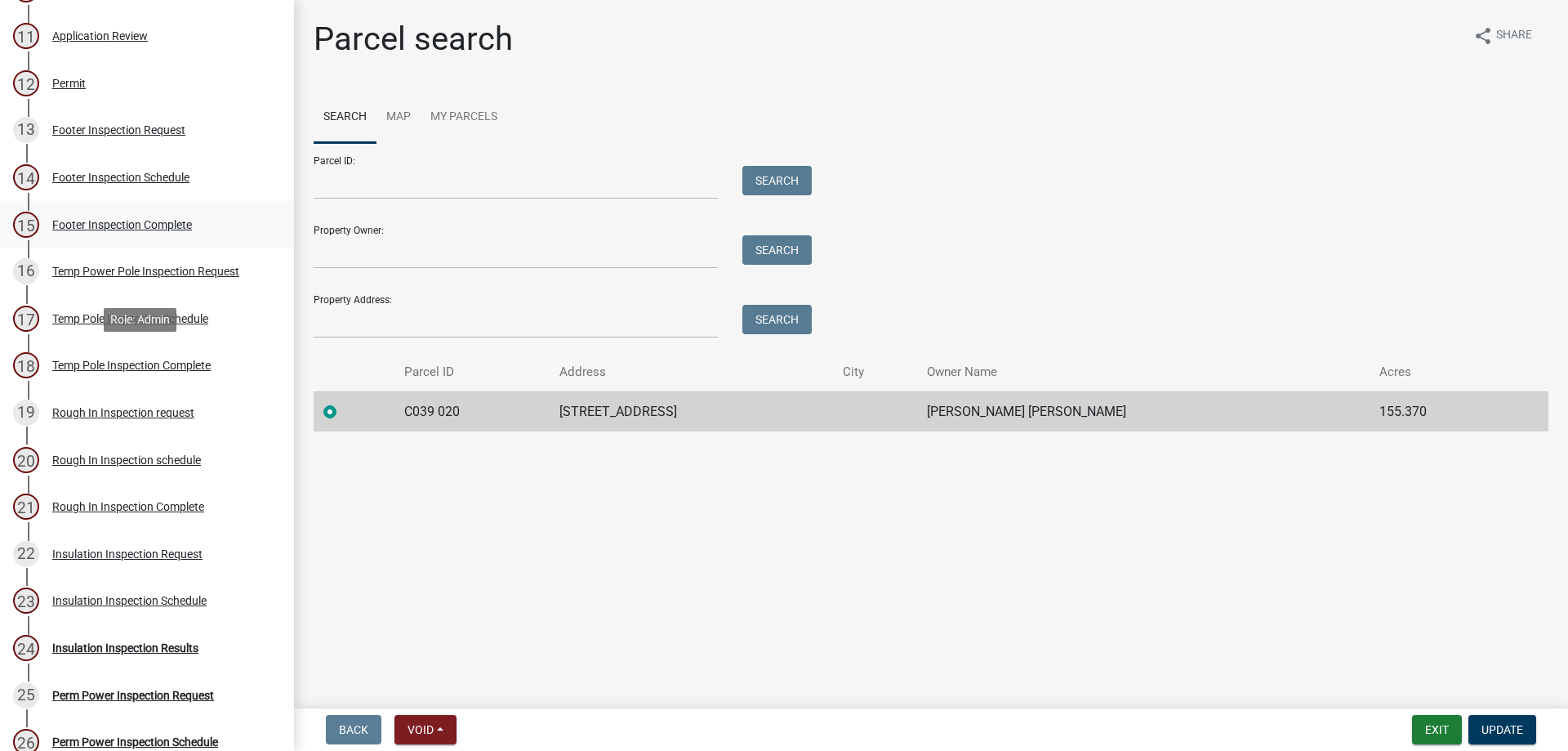
scroll to position [914, 0]
